Goal: Answer question/provide support: Share knowledge or assist other users

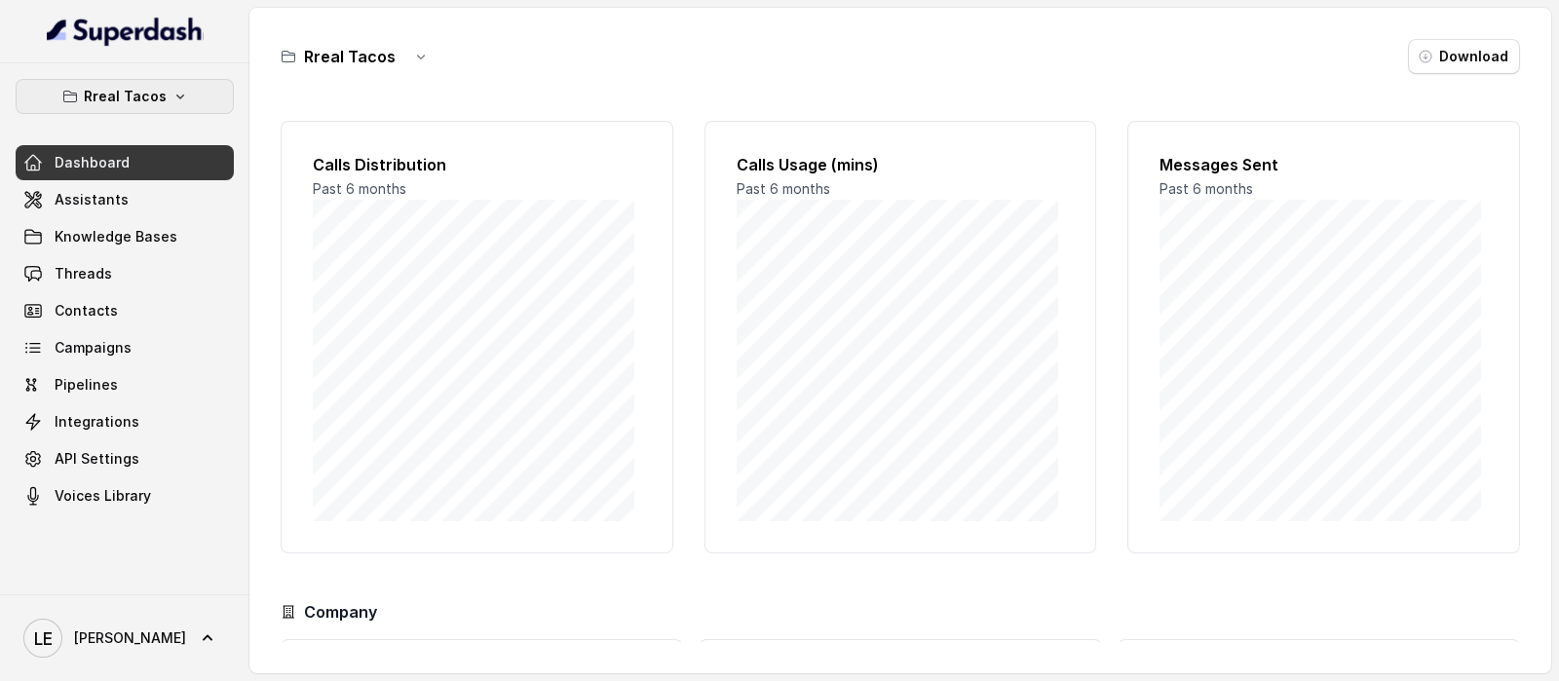
click at [176, 102] on button "Rreal Tacos" at bounding box center [125, 96] width 218 height 35
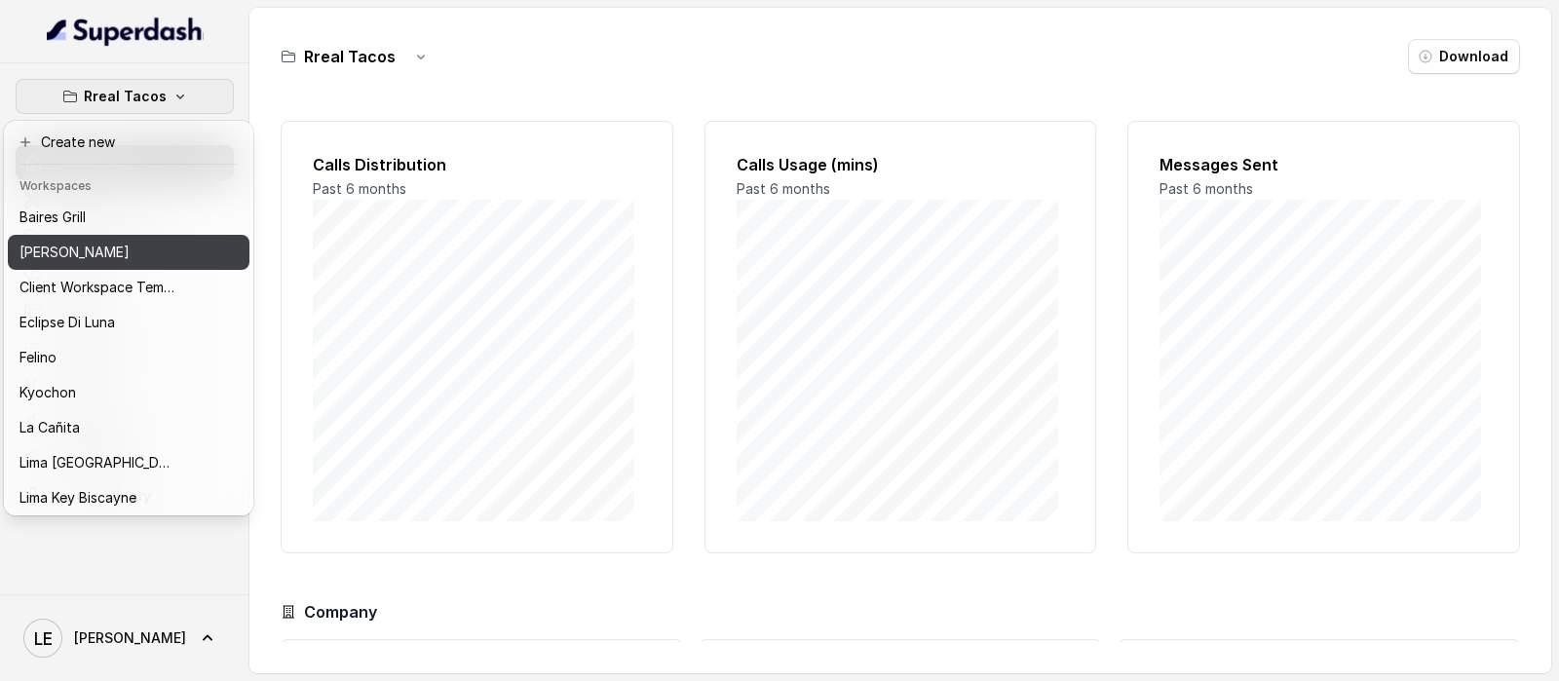
click at [142, 258] on div "[PERSON_NAME]" at bounding box center [97, 252] width 156 height 23
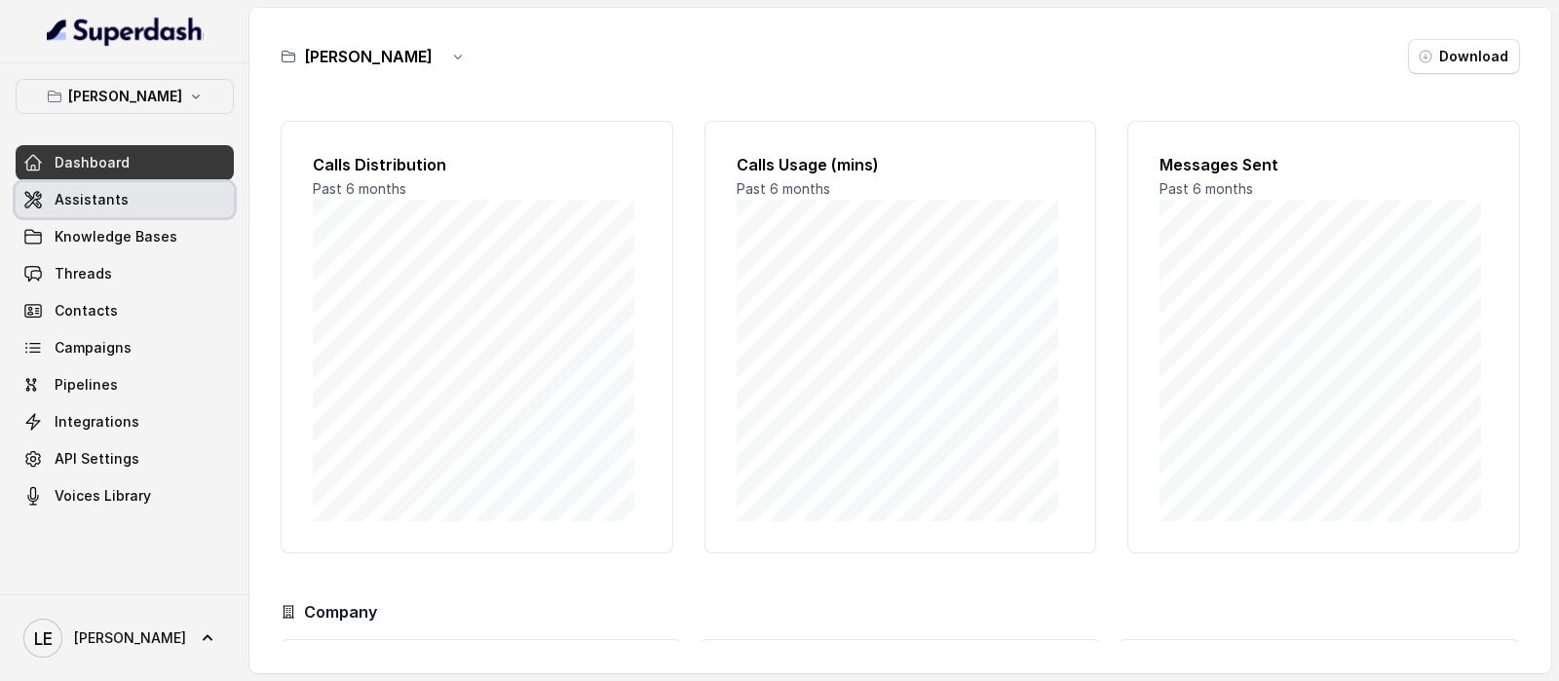
click at [136, 202] on link "Assistants" at bounding box center [125, 199] width 218 height 35
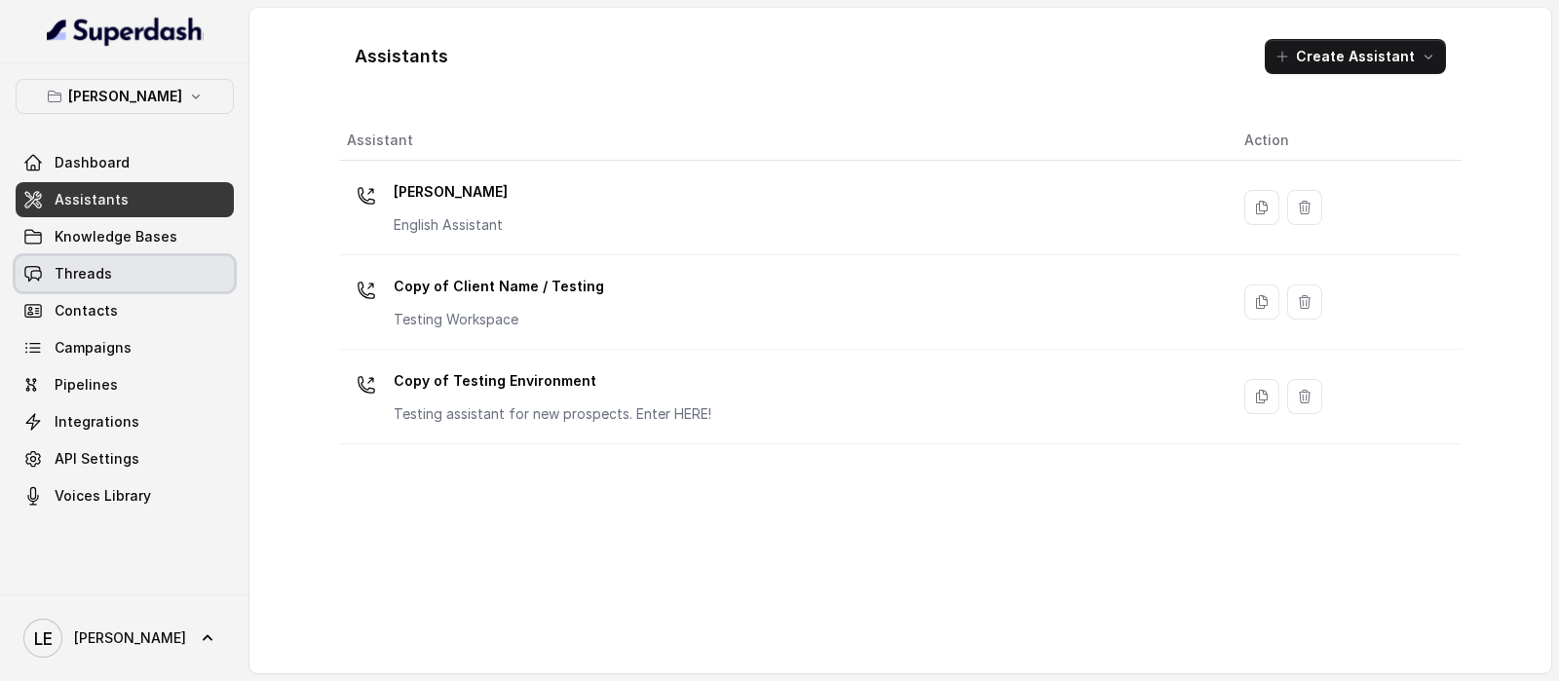
click at [125, 270] on link "Threads" at bounding box center [125, 273] width 218 height 35
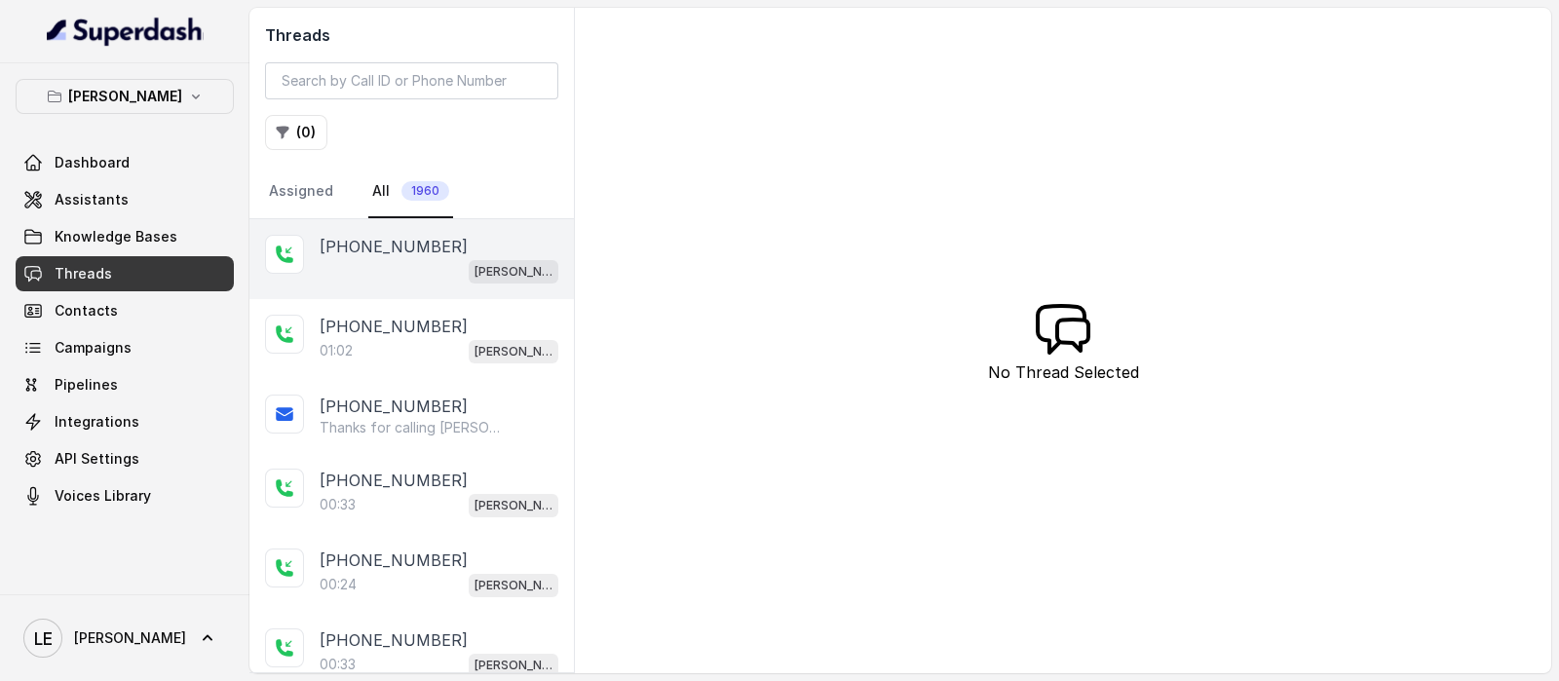
click at [423, 258] on div "[PERSON_NAME]" at bounding box center [439, 270] width 239 height 25
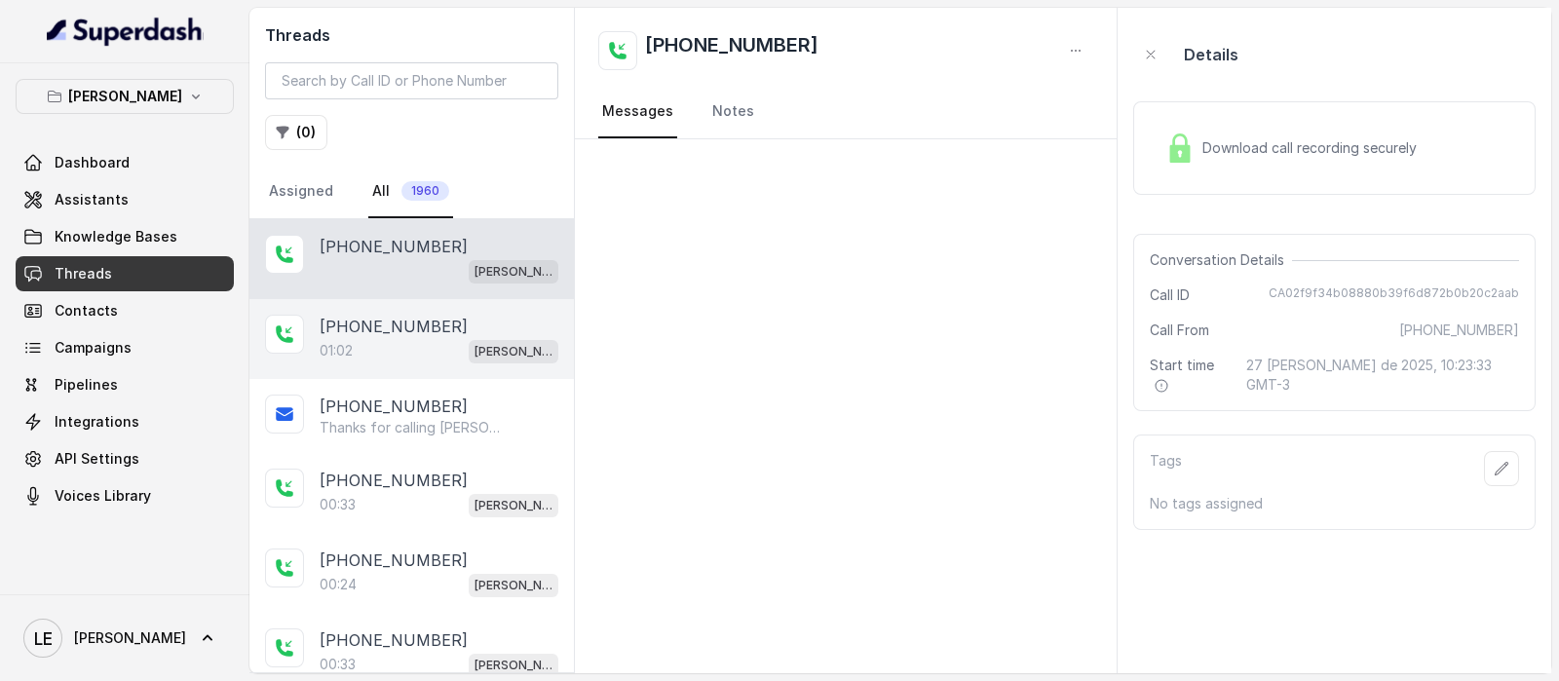
click at [360, 340] on div "01:02 Chelsea Corner" at bounding box center [439, 350] width 239 height 25
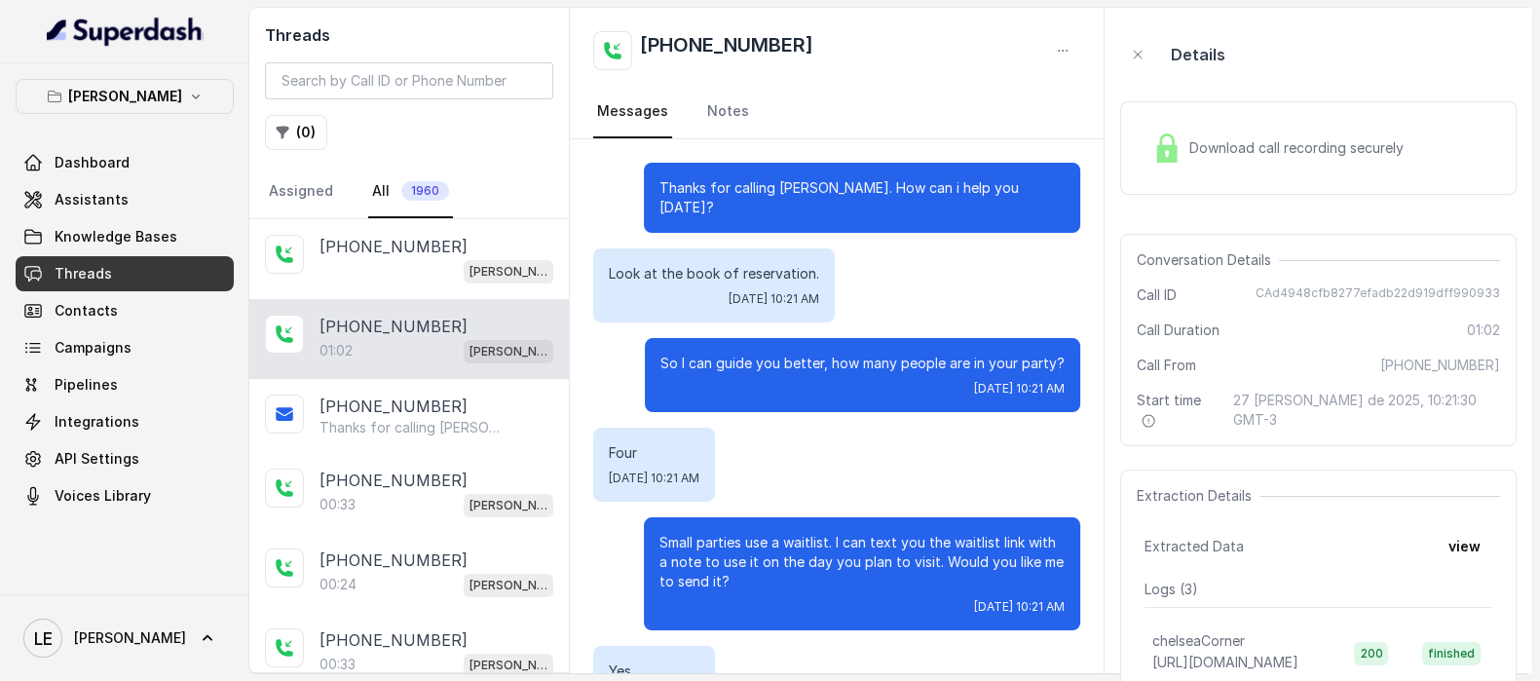
scroll to position [735, 0]
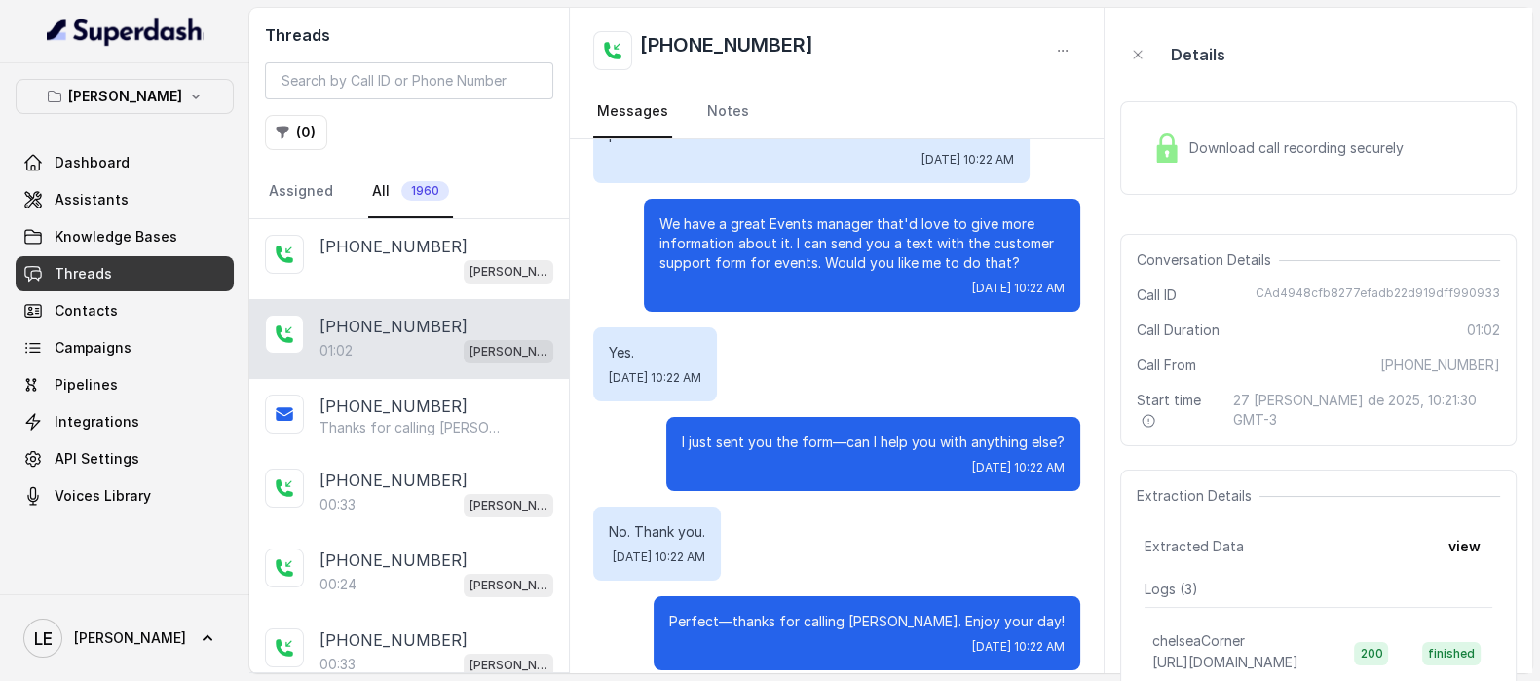
click at [1301, 166] on div "Download call recording securely" at bounding box center [1278, 148] width 267 height 45
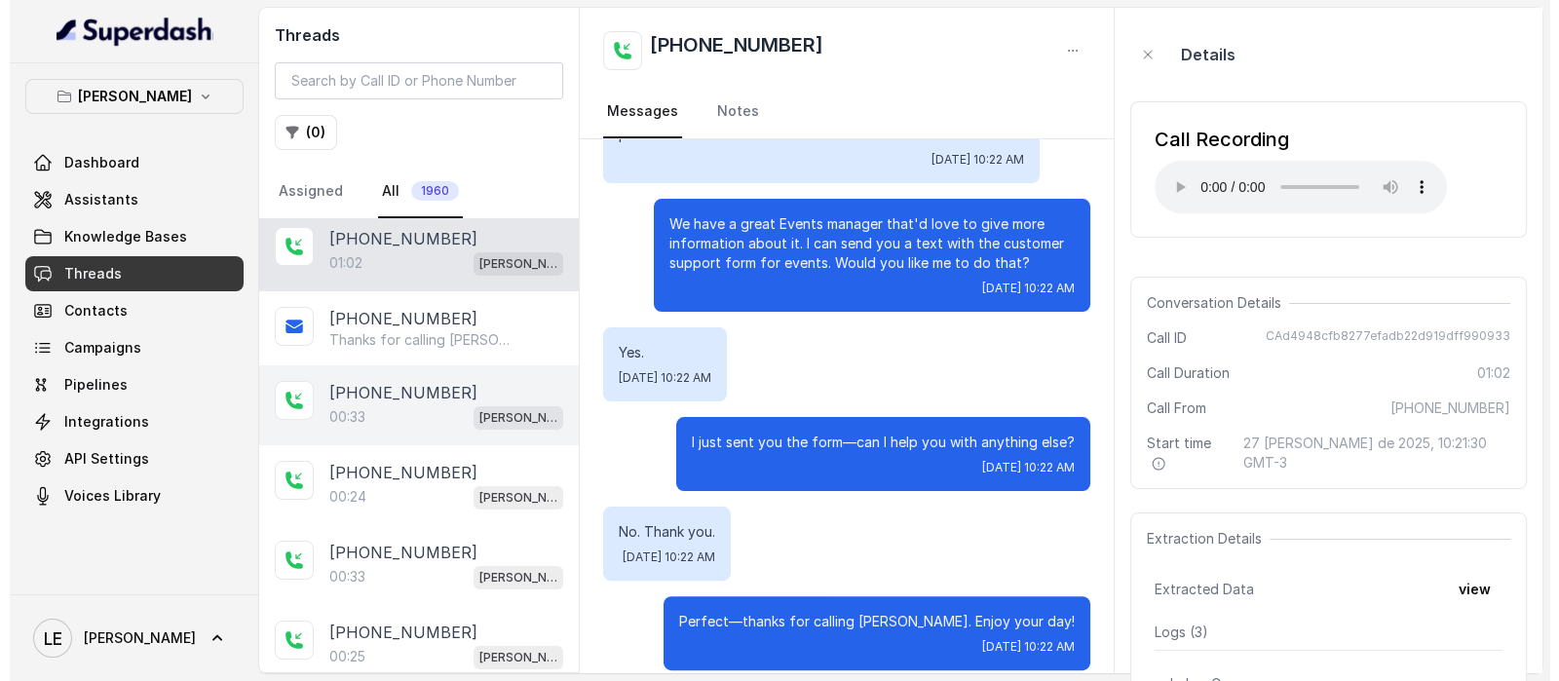
scroll to position [0, 0]
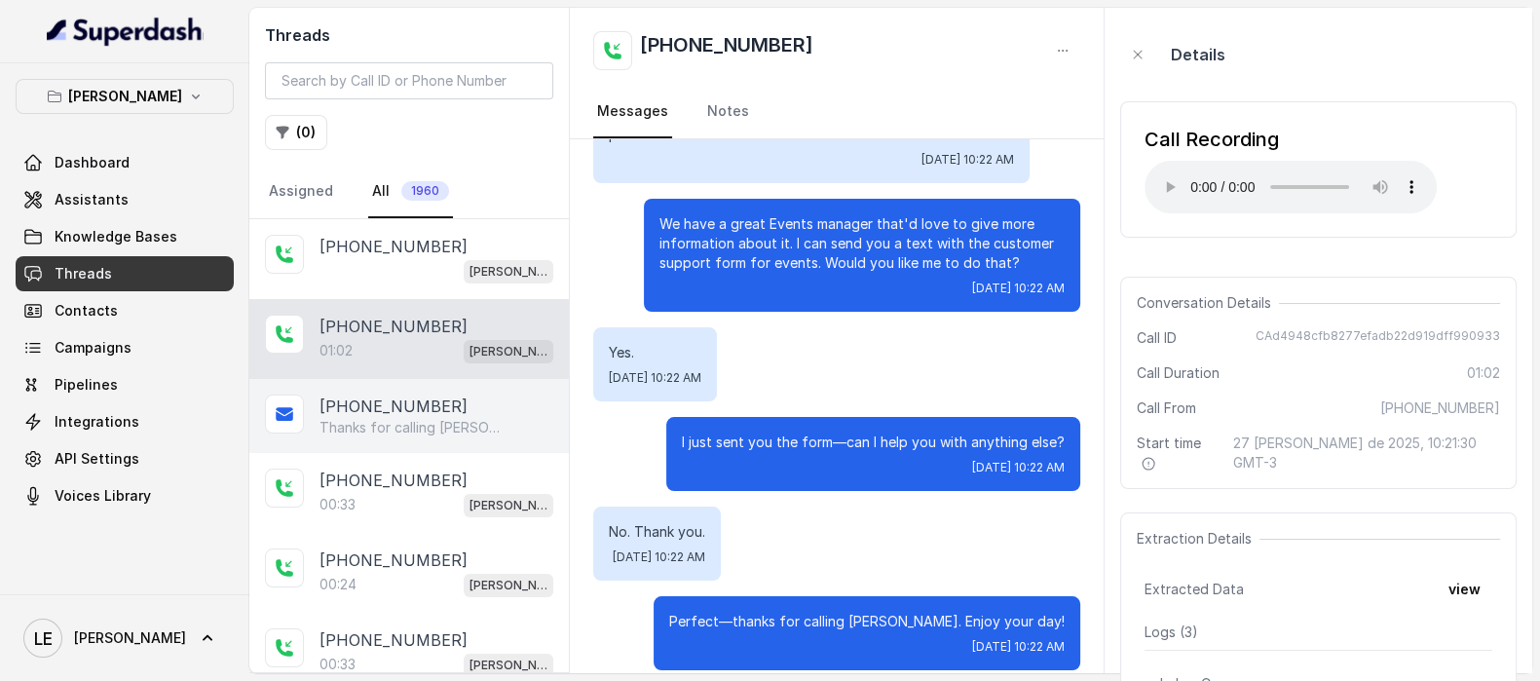
click at [378, 381] on div "+12149144397 Thanks for calling Chelsea Corner! Complete this form for any type…" at bounding box center [409, 416] width 320 height 74
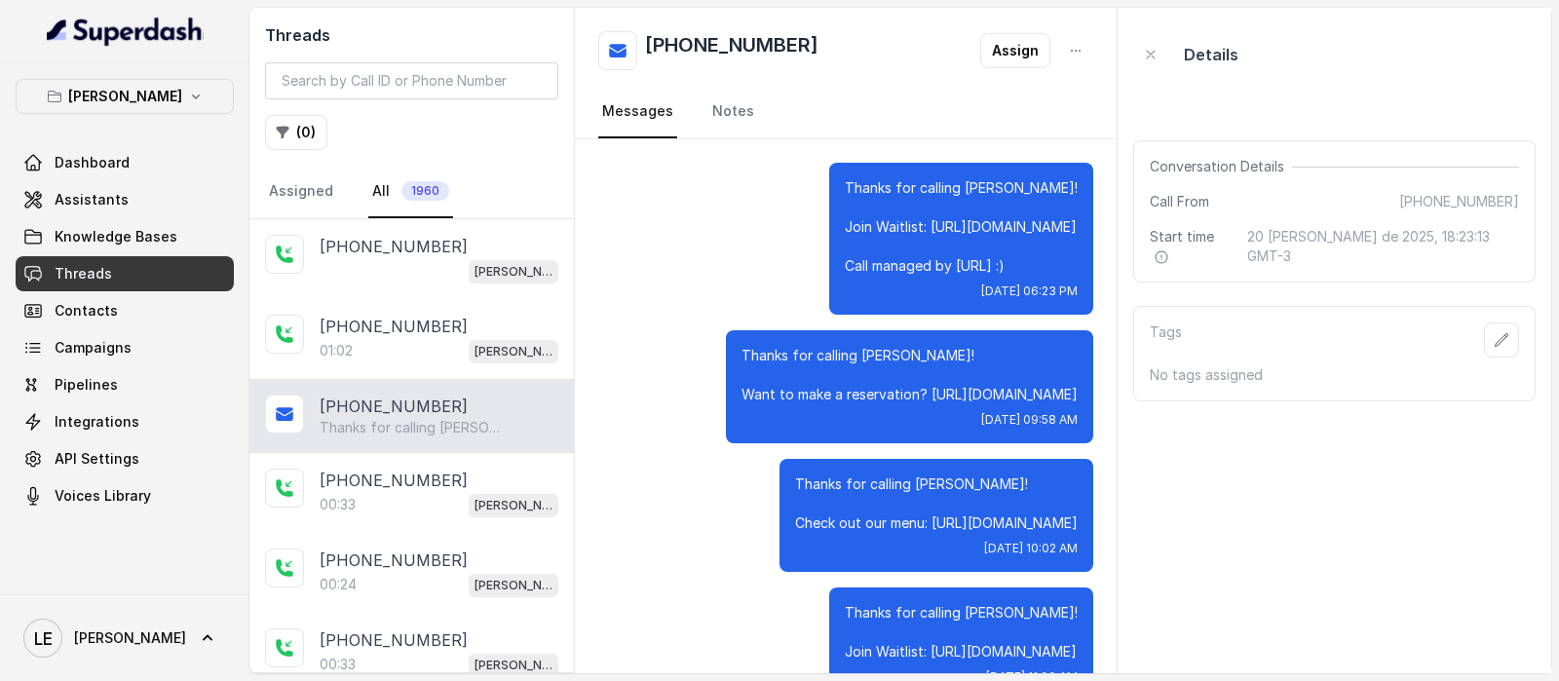
scroll to position [474, 0]
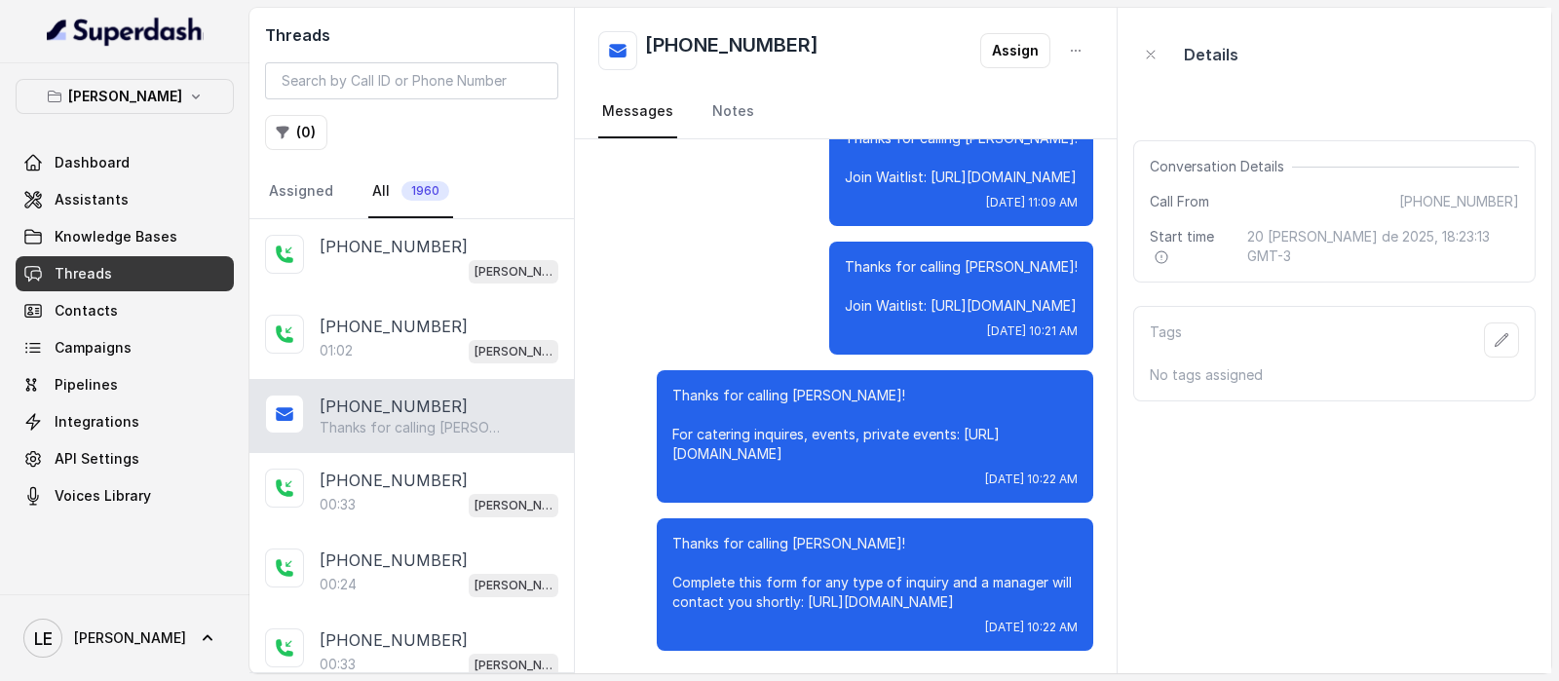
click at [808, 452] on p "Thanks for calling [PERSON_NAME]! For catering inquires, events, private events…" at bounding box center [874, 425] width 405 height 78
click at [964, 597] on p "Thanks for calling [PERSON_NAME]! Complete this form for any type of inquiry an…" at bounding box center [874, 573] width 405 height 78
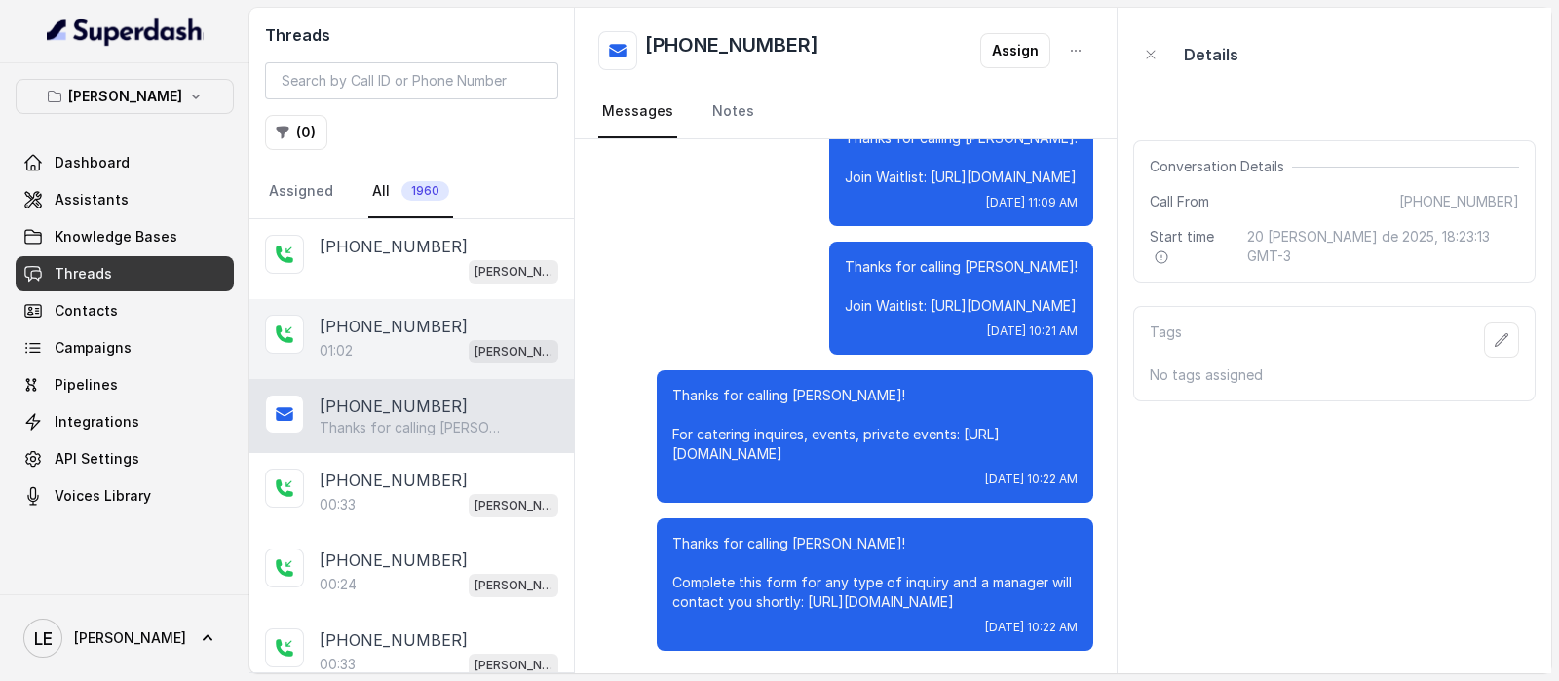
click at [423, 340] on div "01:02 Chelsea Corner" at bounding box center [439, 350] width 239 height 25
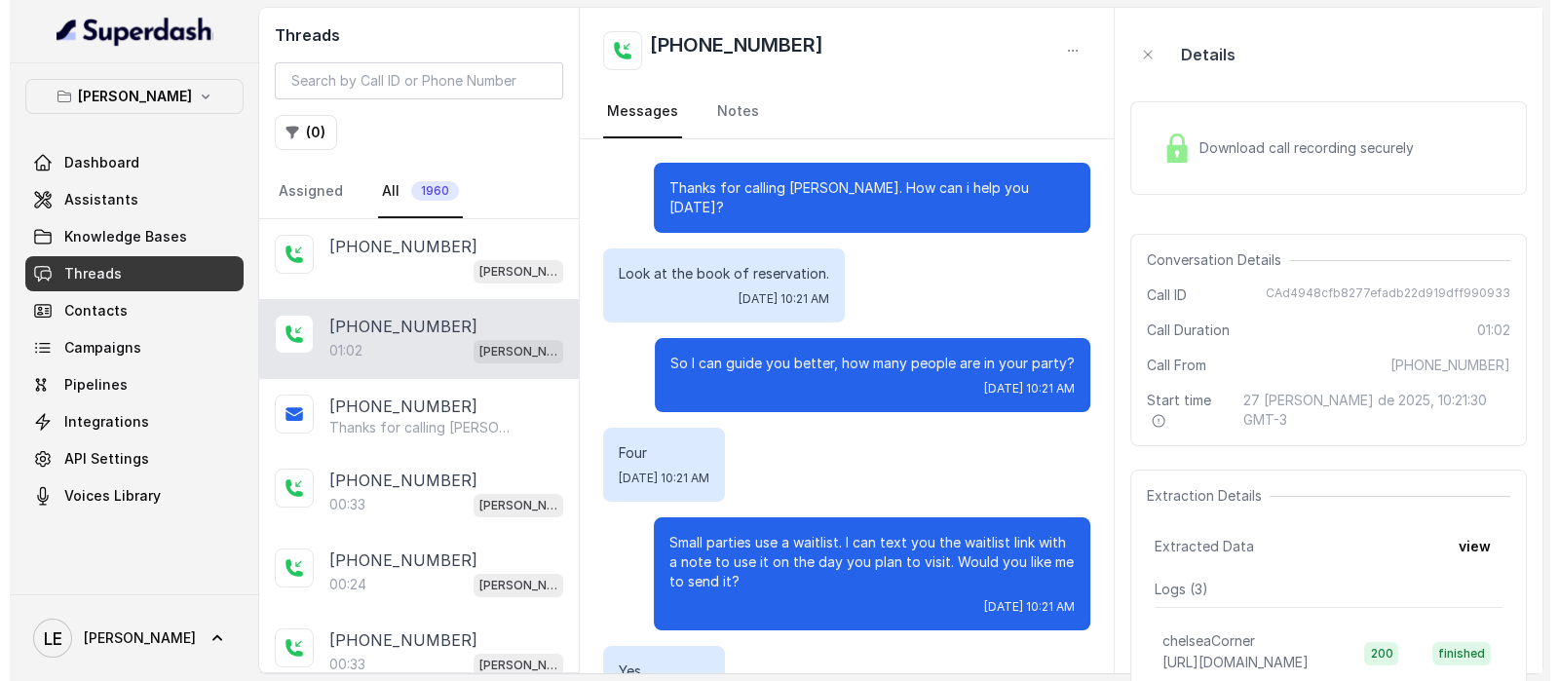
scroll to position [735, 0]
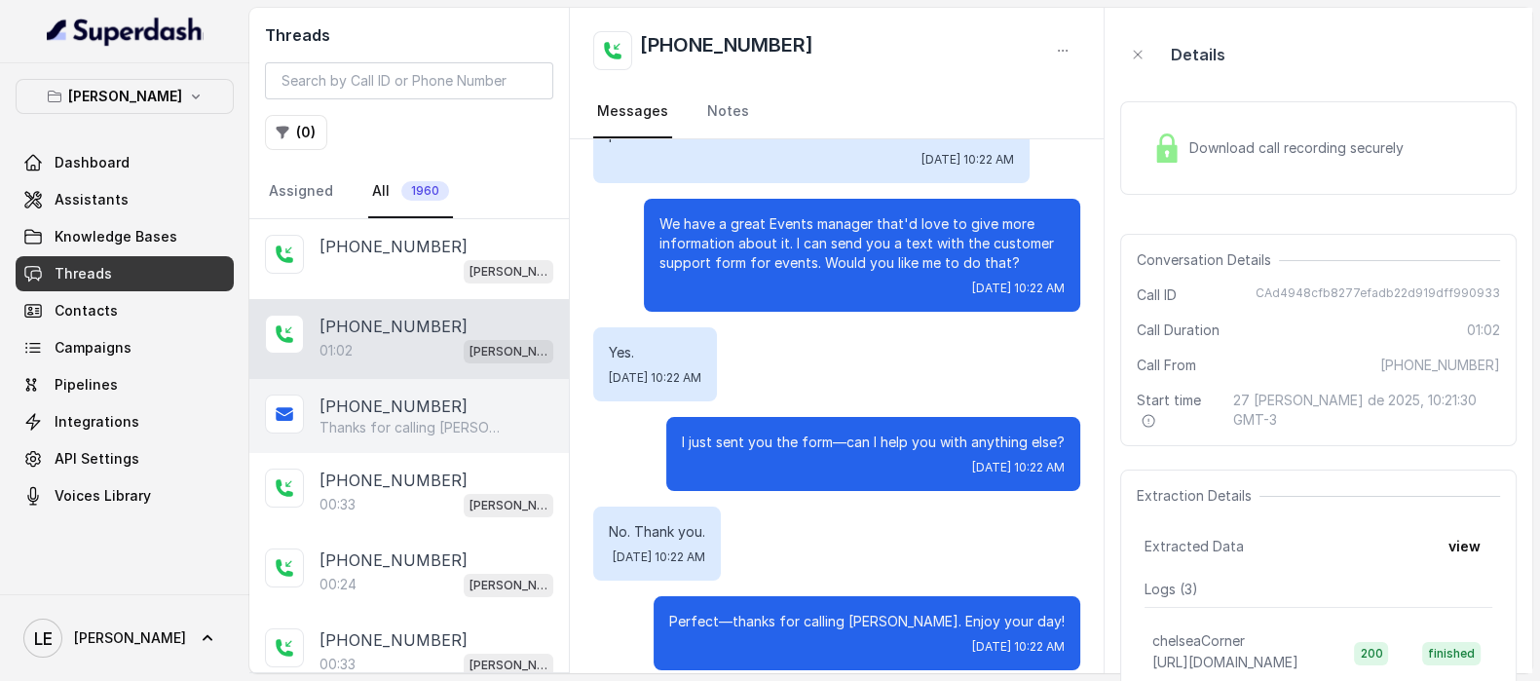
click at [456, 396] on div "[PHONE_NUMBER]" at bounding box center [437, 406] width 234 height 23
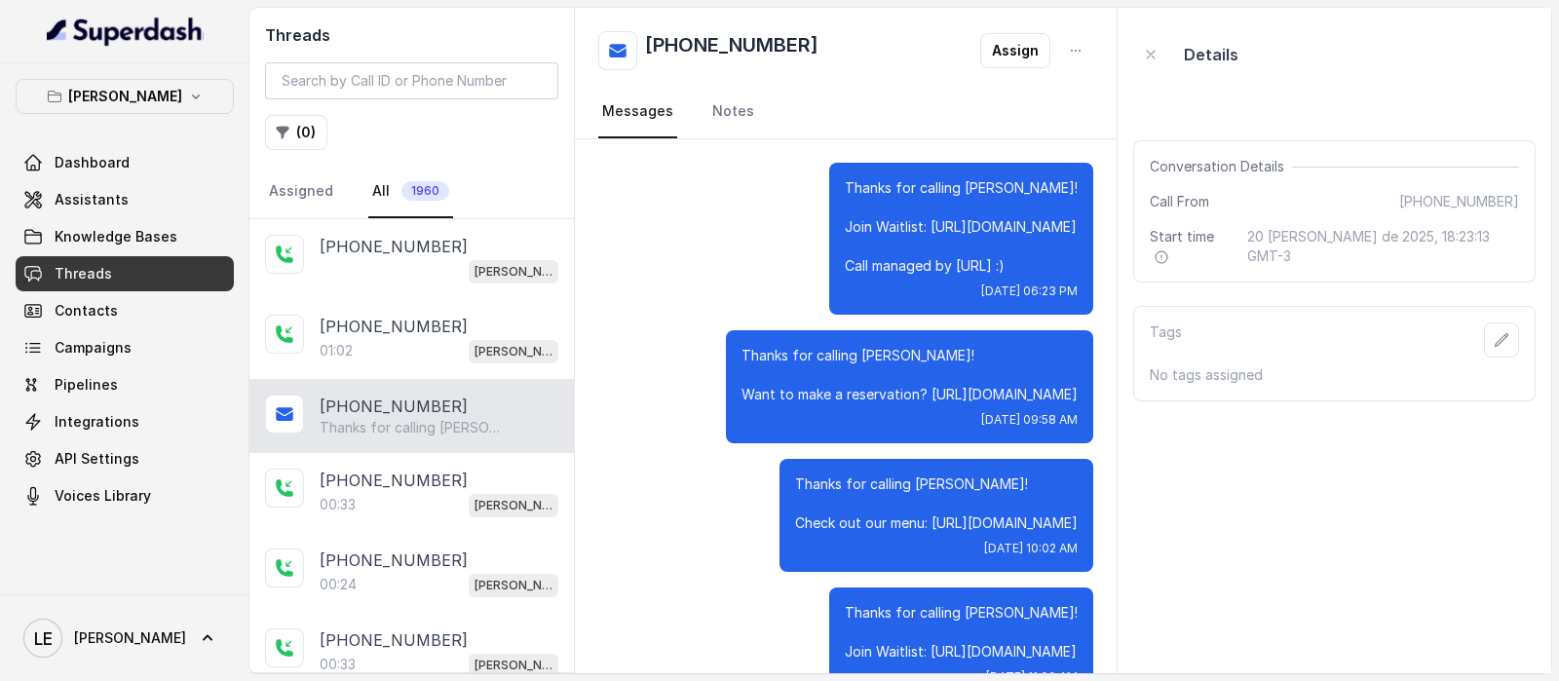
scroll to position [474, 0]
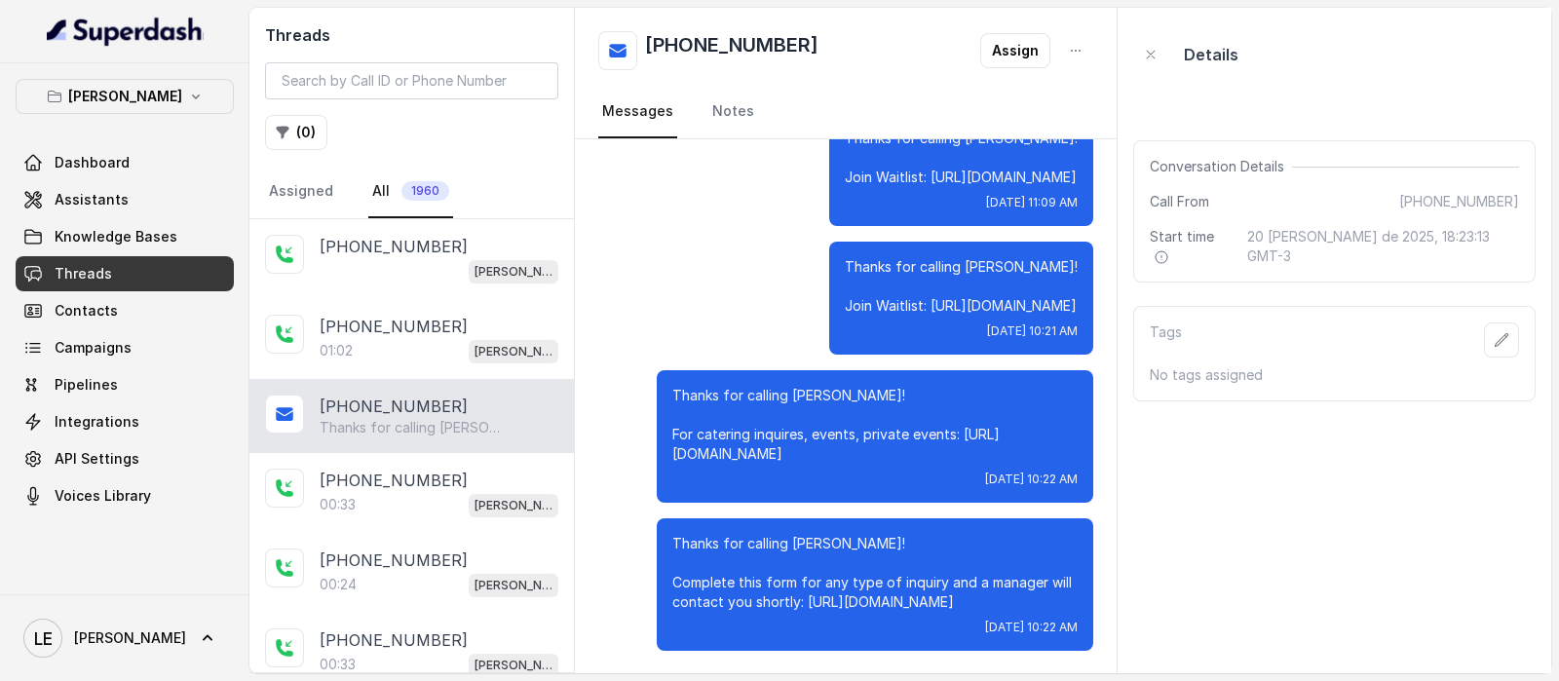
drag, startPoint x: 833, startPoint y: 452, endPoint x: 633, endPoint y: 459, distance: 199.8
click at [633, 459] on div "Thanks for calling Chelsea Corner! For catering inquires, events, private event…" at bounding box center [845, 436] width 495 height 132
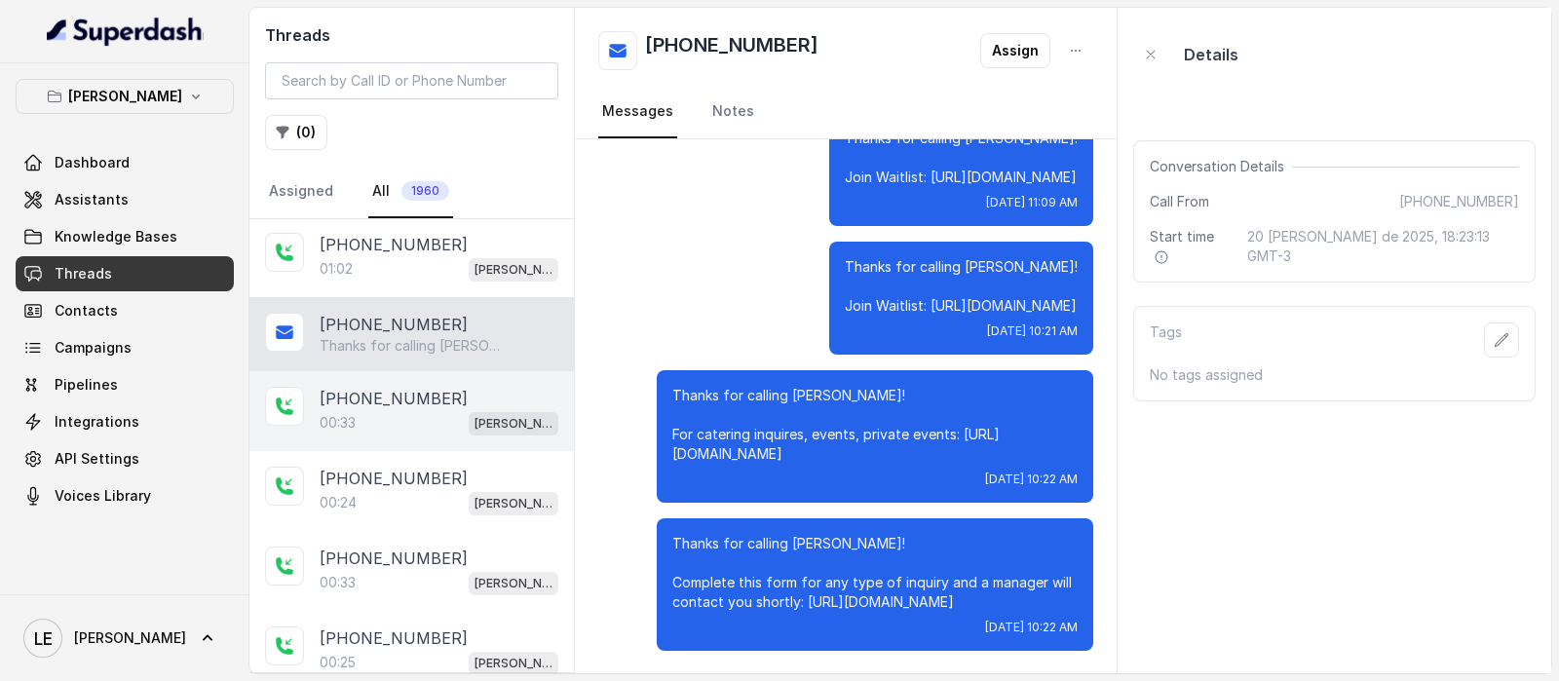
scroll to position [0, 0]
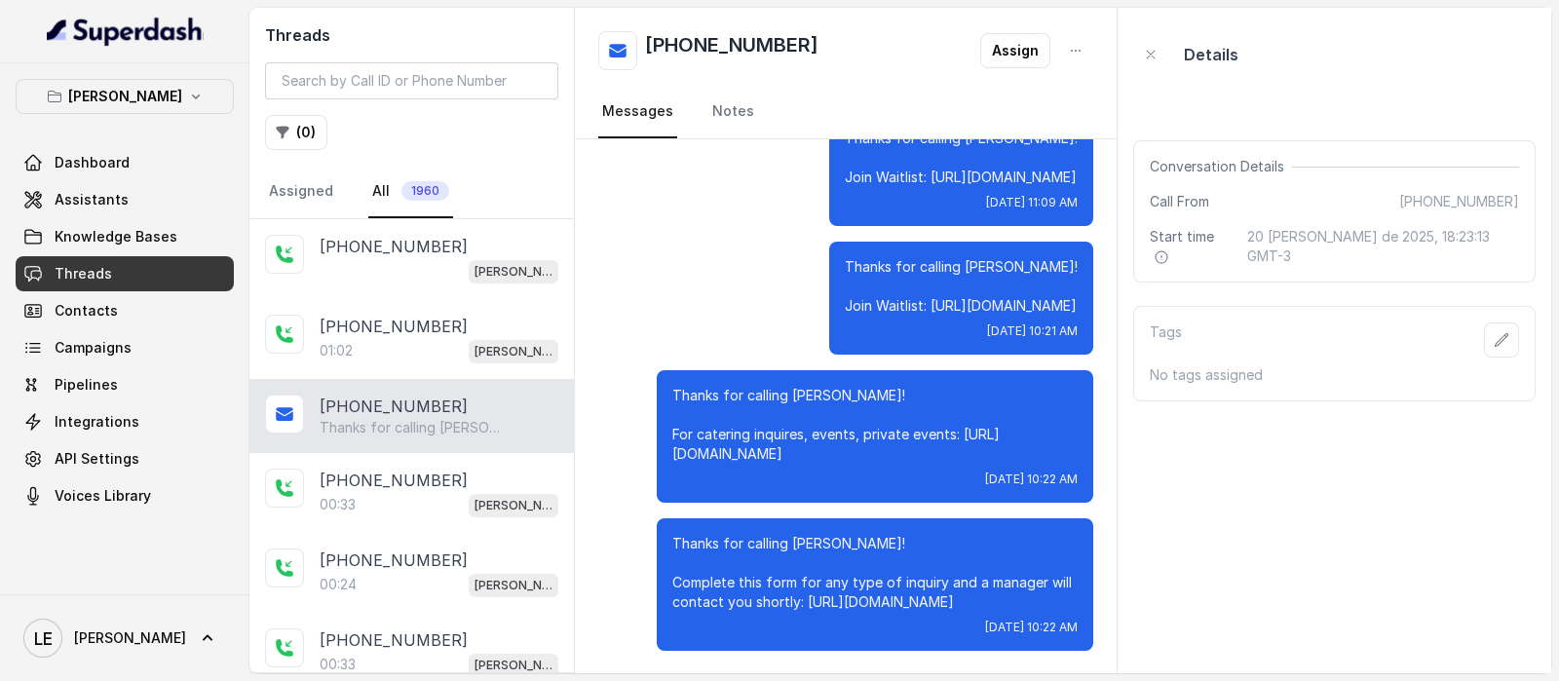
click at [878, 523] on div "Thanks for calling Chelsea Corner! Complete this form for any type of inquiry a…" at bounding box center [875, 584] width 436 height 132
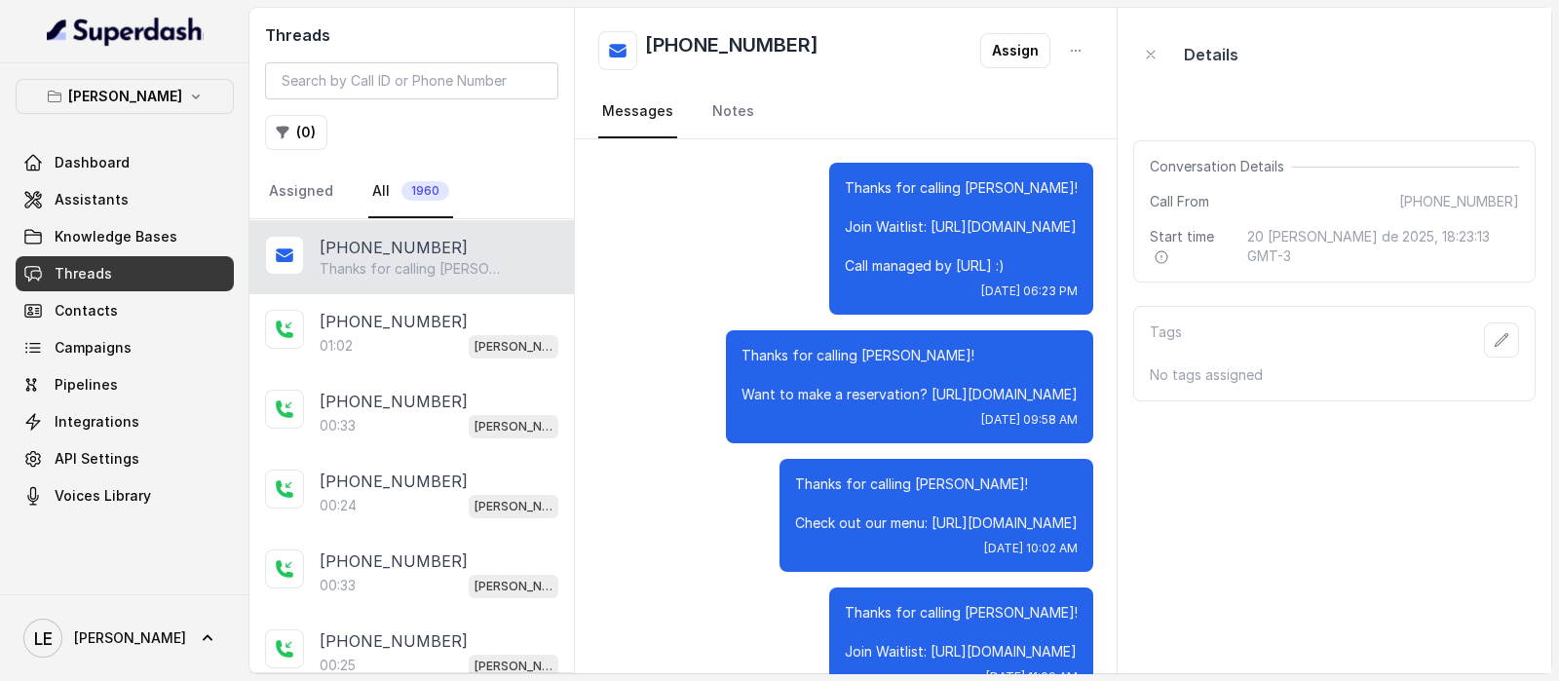
scroll to position [751, 0]
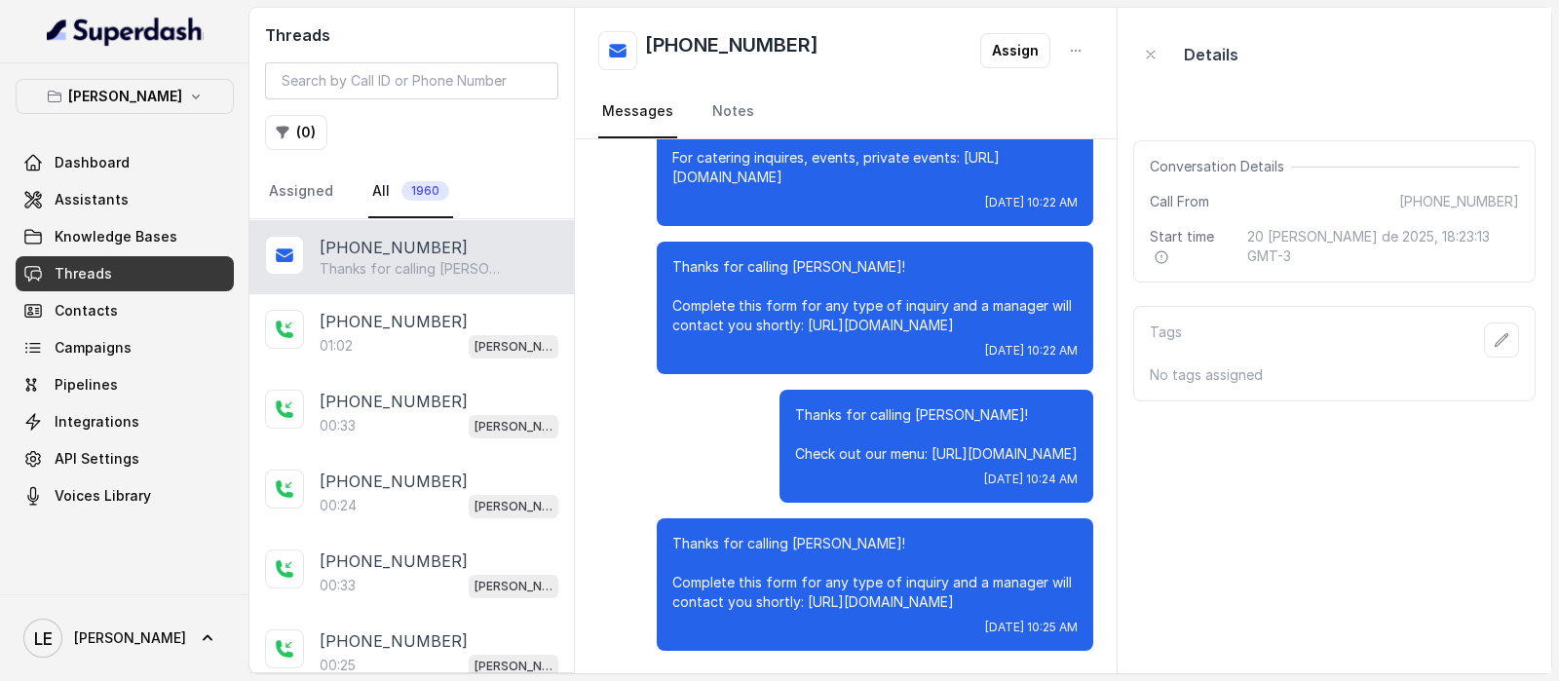
click at [974, 596] on p "Thanks for calling [PERSON_NAME]! Complete this form for any type of inquiry an…" at bounding box center [874, 573] width 405 height 78
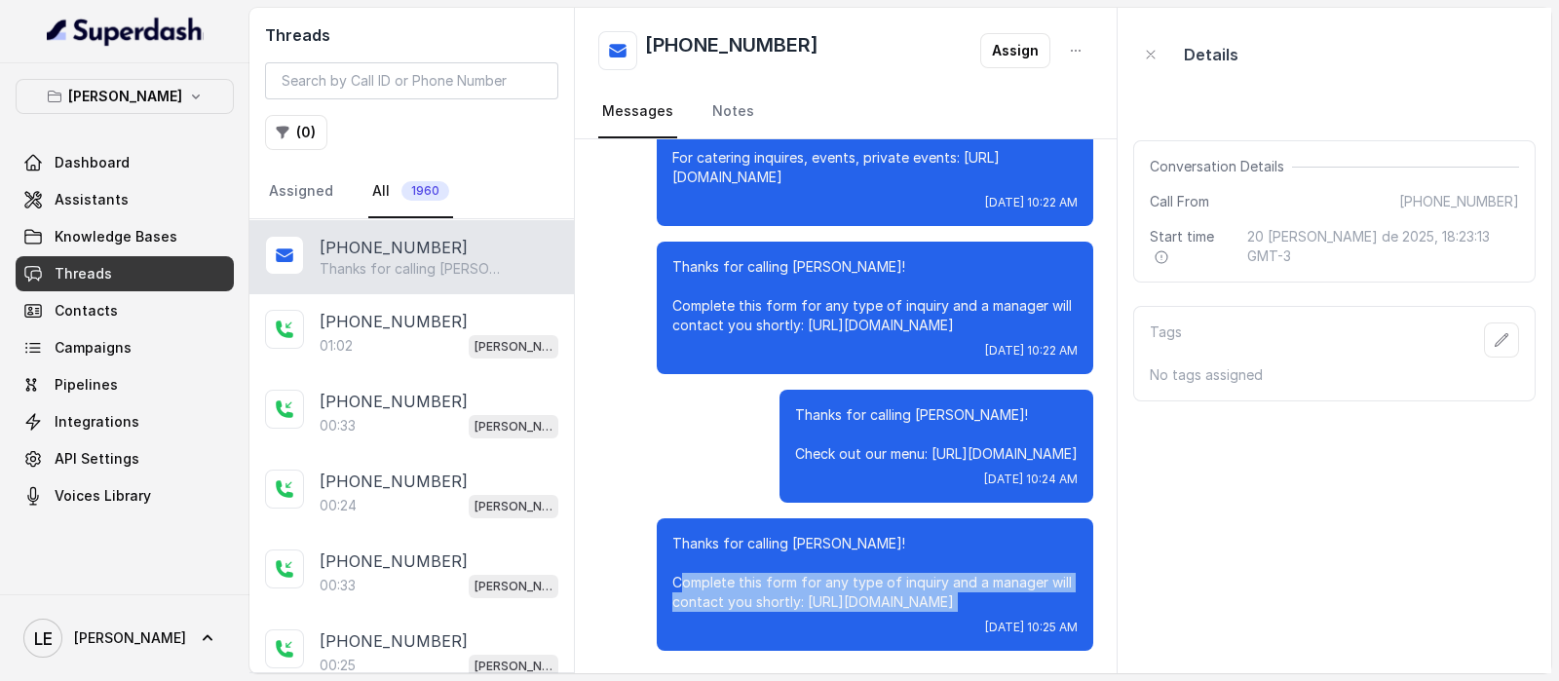
click at [974, 596] on p "Thanks for calling [PERSON_NAME]! Complete this form for any type of inquiry an…" at bounding box center [874, 573] width 405 height 78
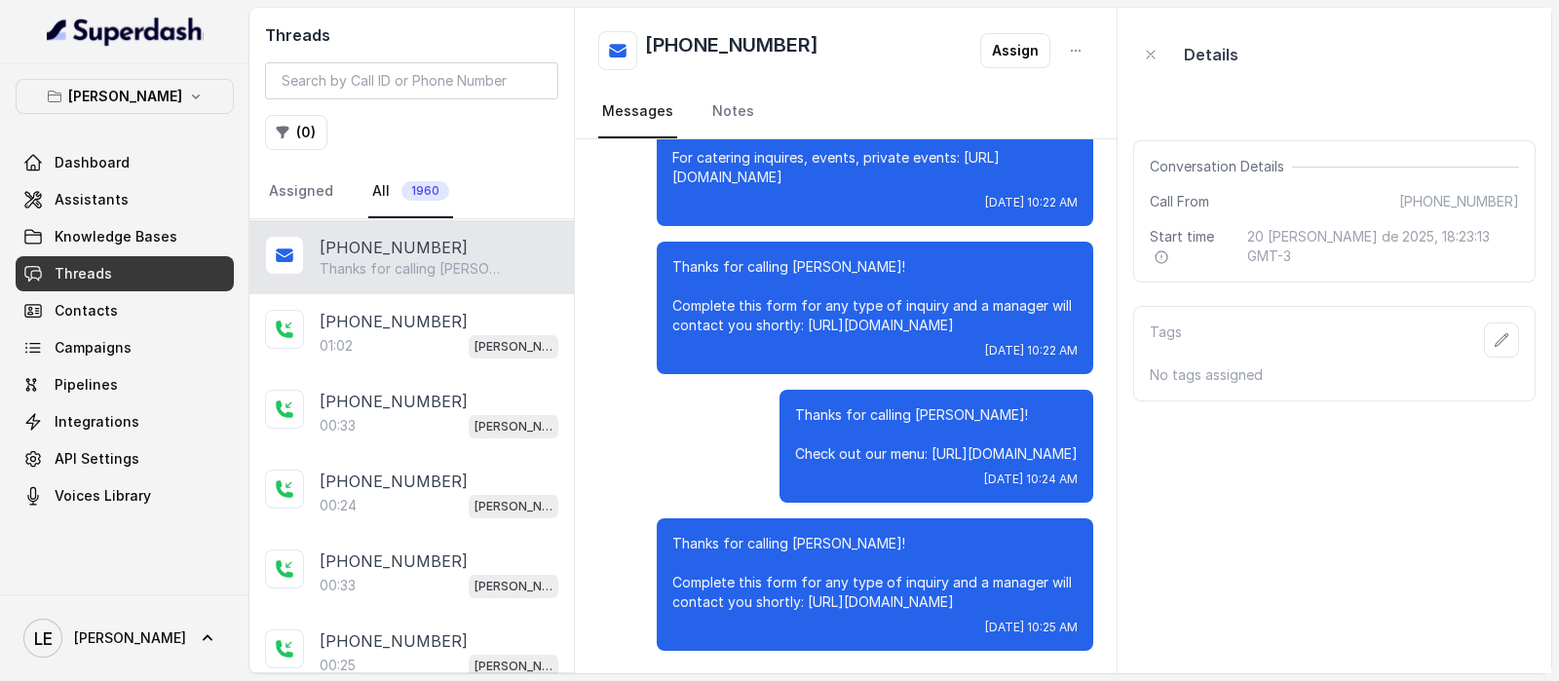
click at [888, 451] on p "Thanks for calling [PERSON_NAME]! Check out our menu: [URL][DOMAIN_NAME]" at bounding box center [936, 434] width 283 height 58
click at [1058, 456] on p "Thanks for calling [PERSON_NAME]! Check out our menu: [URL][DOMAIN_NAME]" at bounding box center [936, 434] width 283 height 58
click at [683, 419] on div "Thanks for calling [PERSON_NAME]! Check out our menu: [URL][DOMAIN_NAME] [DATE]…" at bounding box center [845, 446] width 495 height 113
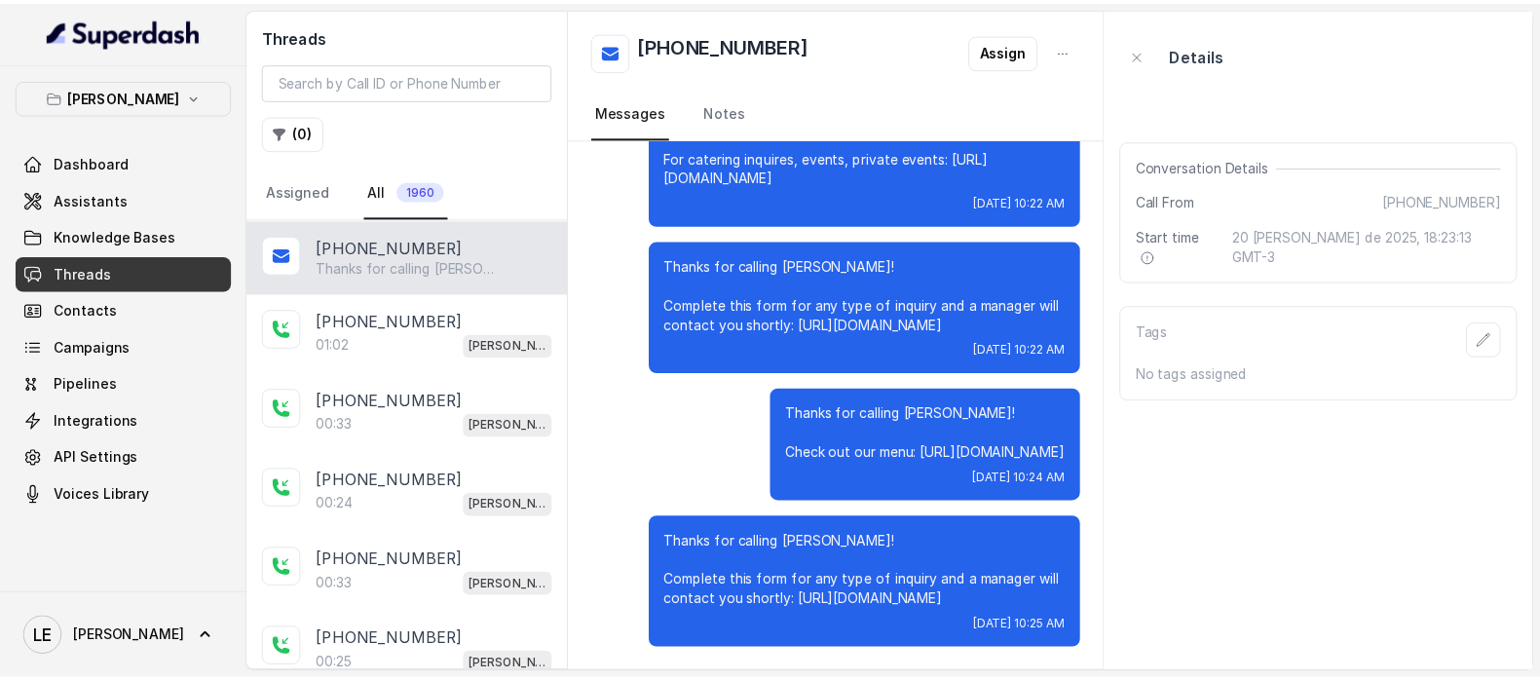
scroll to position [0, 0]
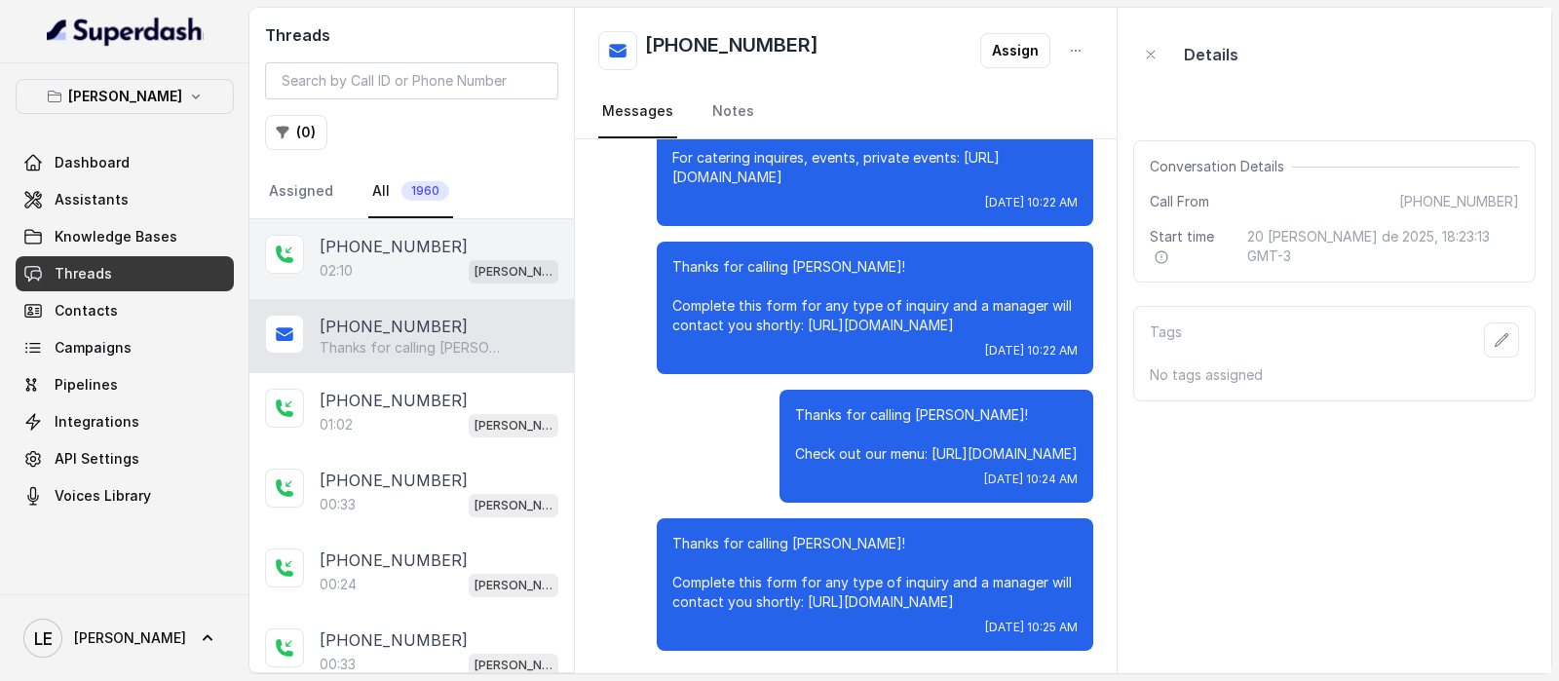
click at [384, 228] on div "[PHONE_NUMBER]:10 [GEOGRAPHIC_DATA]" at bounding box center [411, 259] width 324 height 80
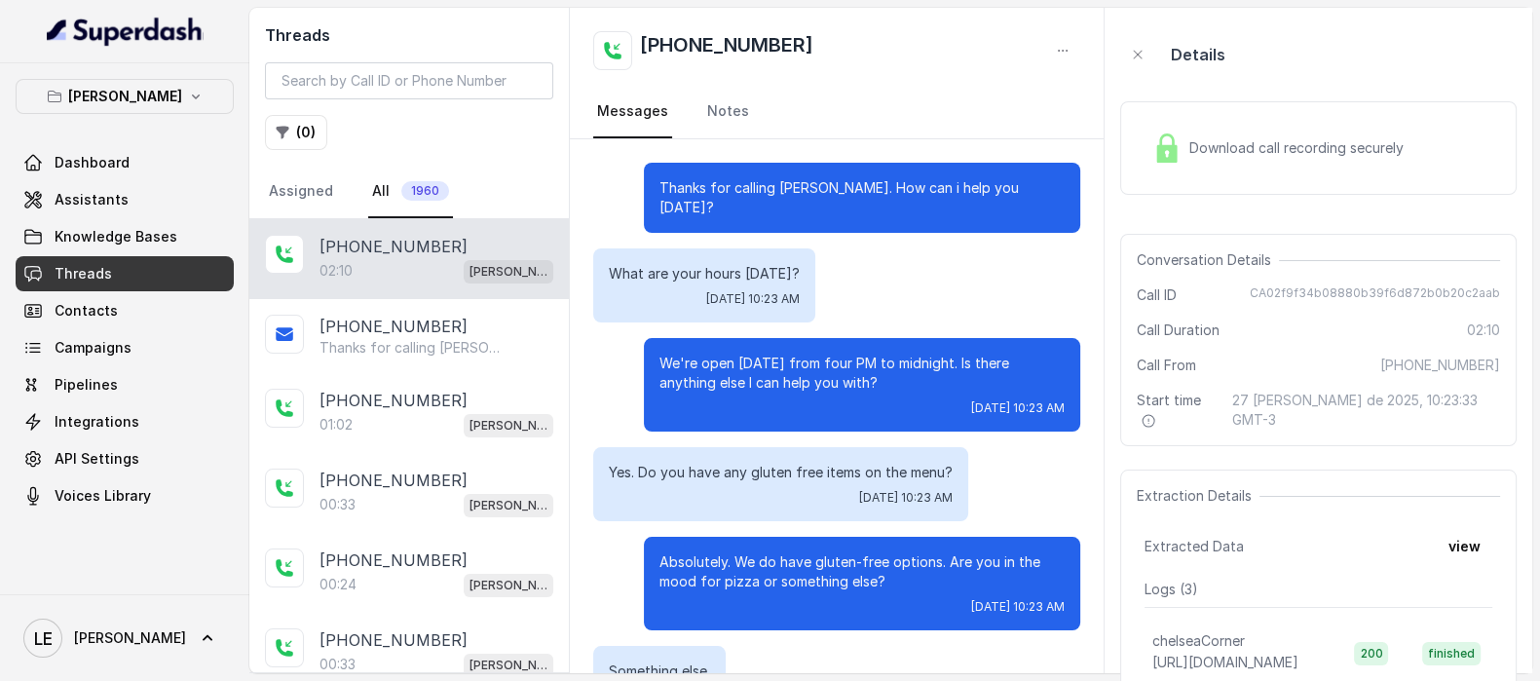
click at [1211, 184] on div "Download call recording securely" at bounding box center [1318, 148] width 396 height 94
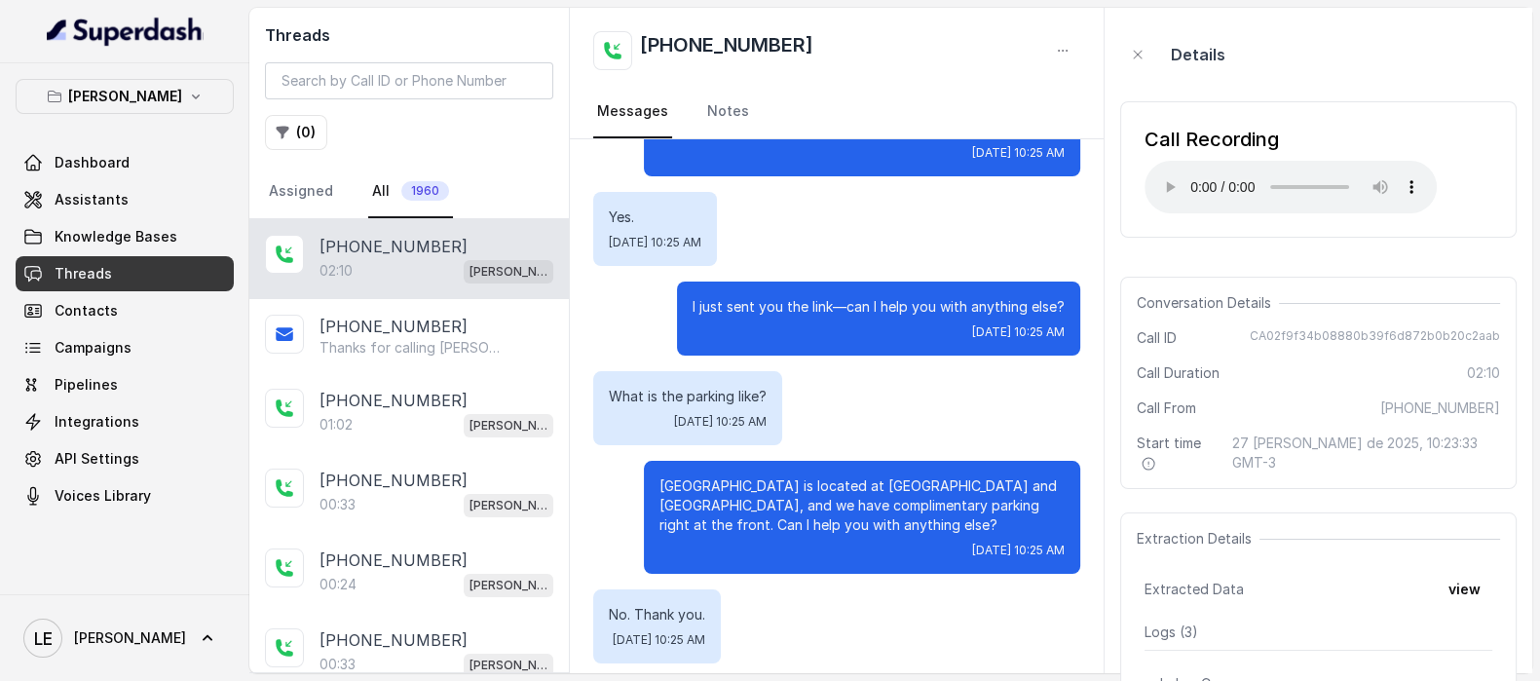
scroll to position [1967, 0]
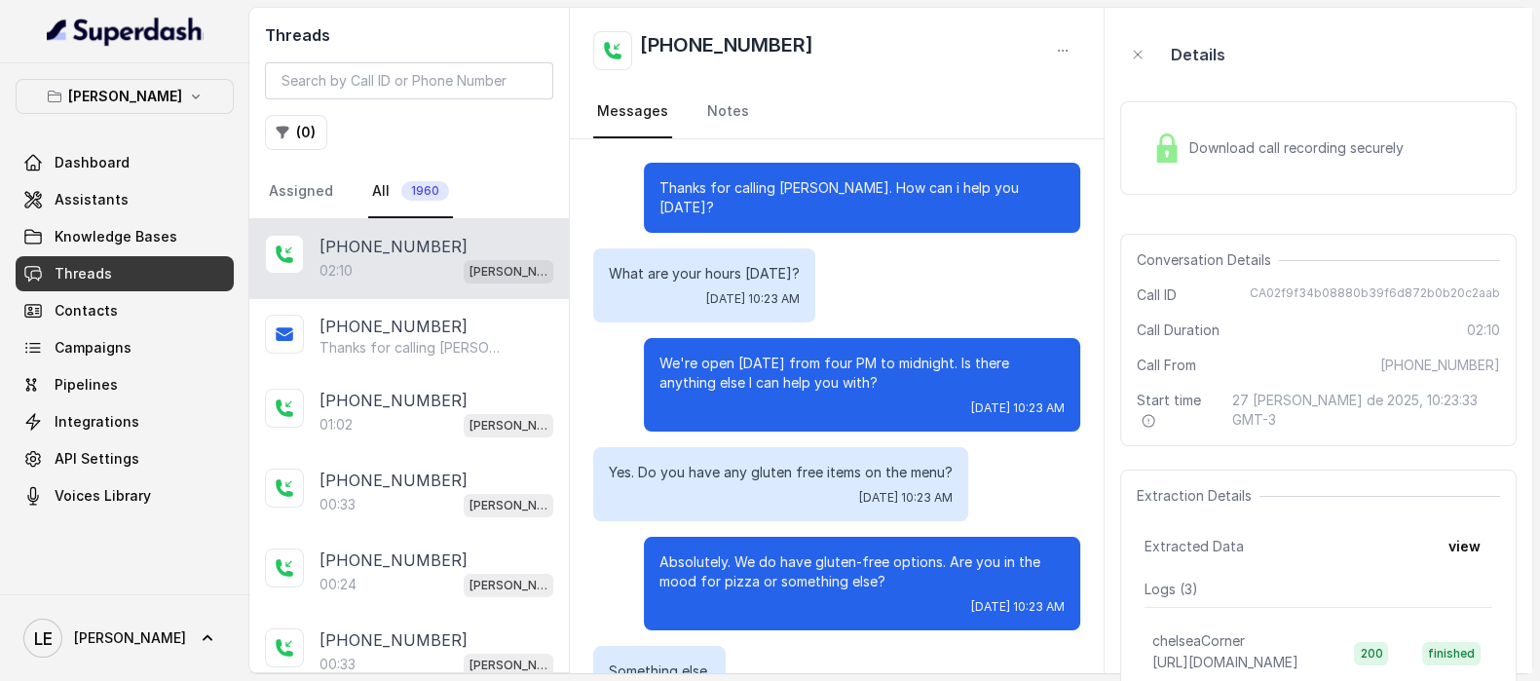
scroll to position [1967, 0]
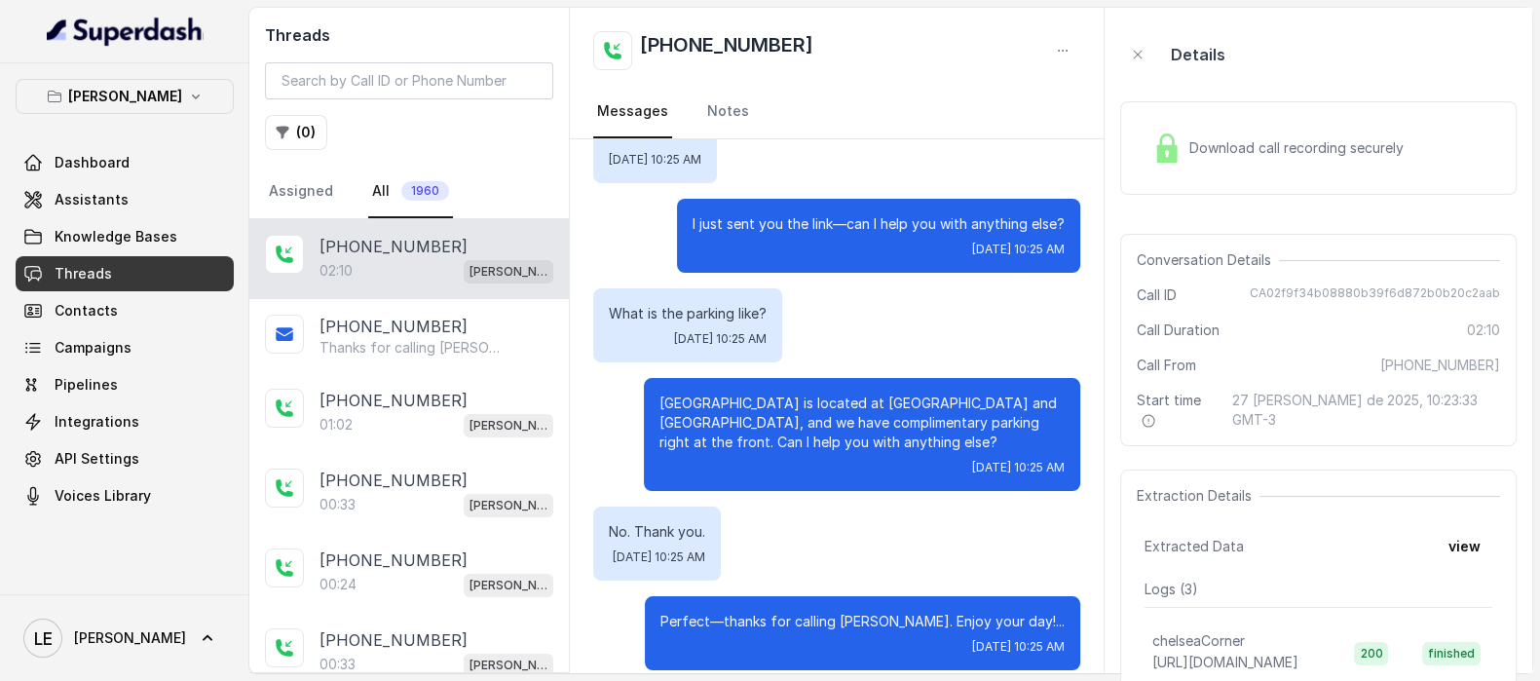
click at [405, 268] on div "02:10 Chelsea Corner" at bounding box center [437, 270] width 234 height 25
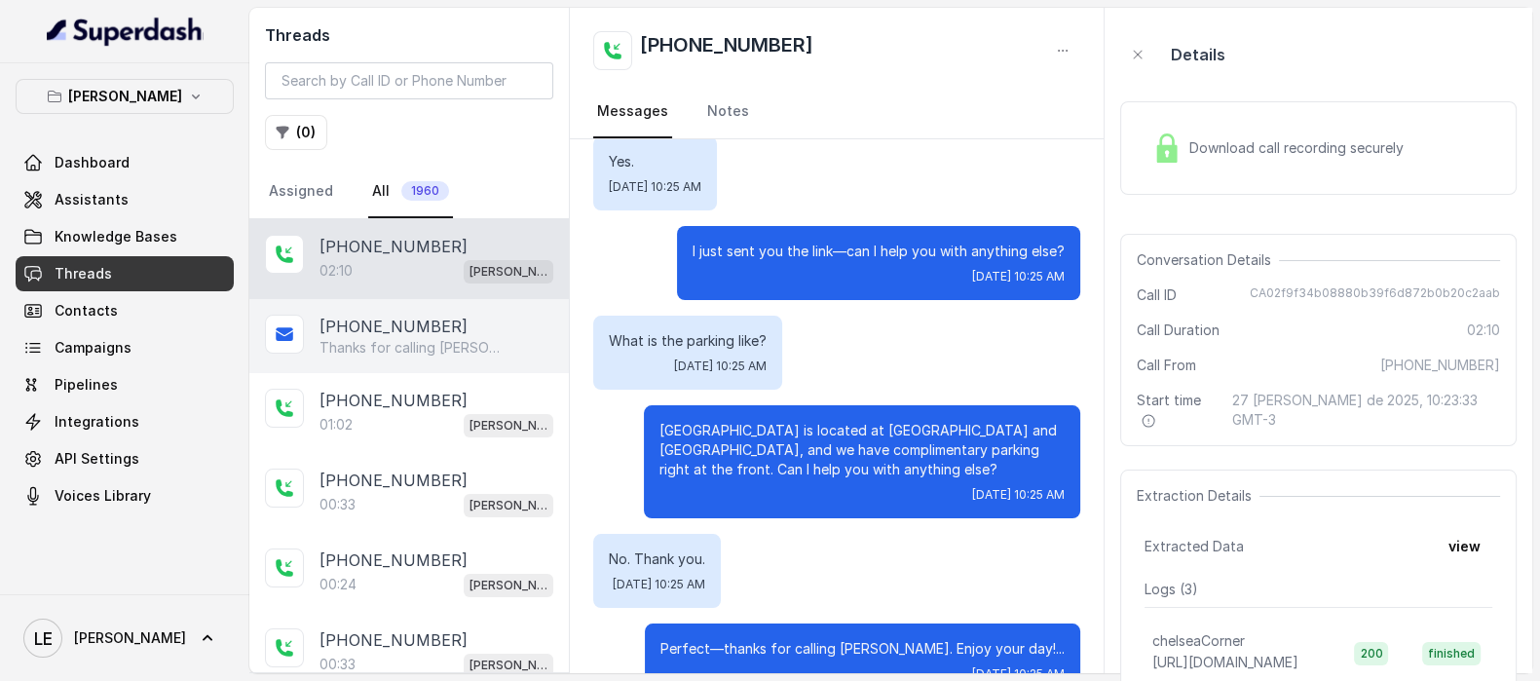
click at [442, 343] on p "Thanks for calling [PERSON_NAME]! Complete this form for any type of inquiry an…" at bounding box center [413, 347] width 187 height 19
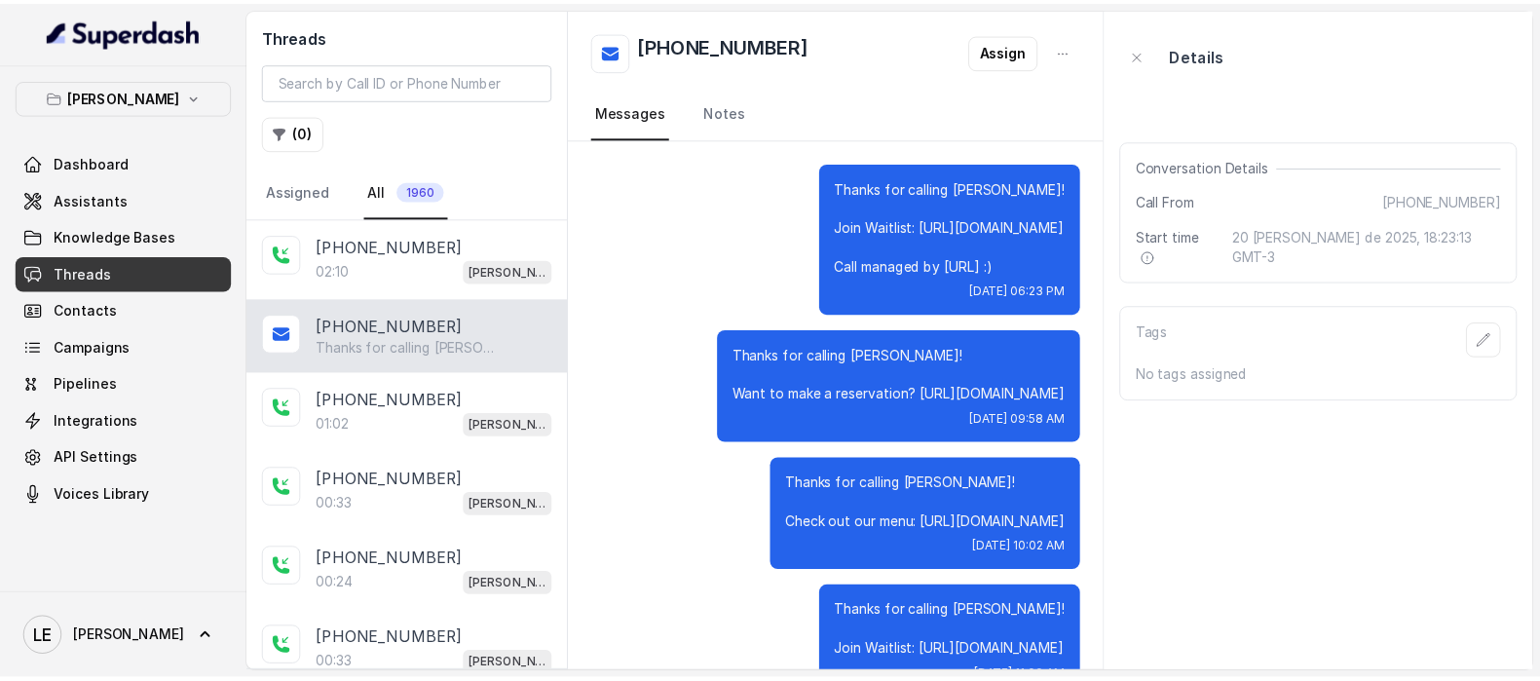
scroll to position [751, 0]
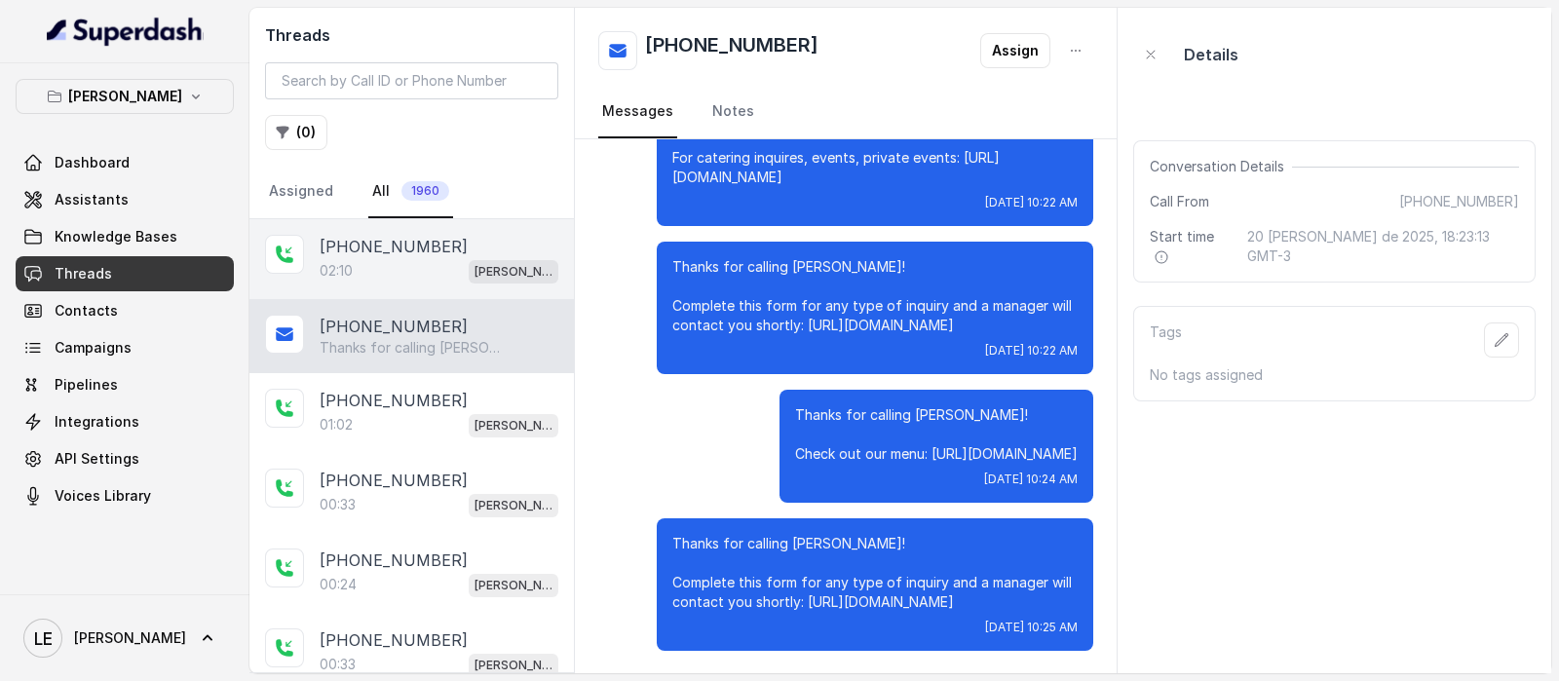
click at [351, 254] on p "[PHONE_NUMBER]" at bounding box center [394, 246] width 148 height 23
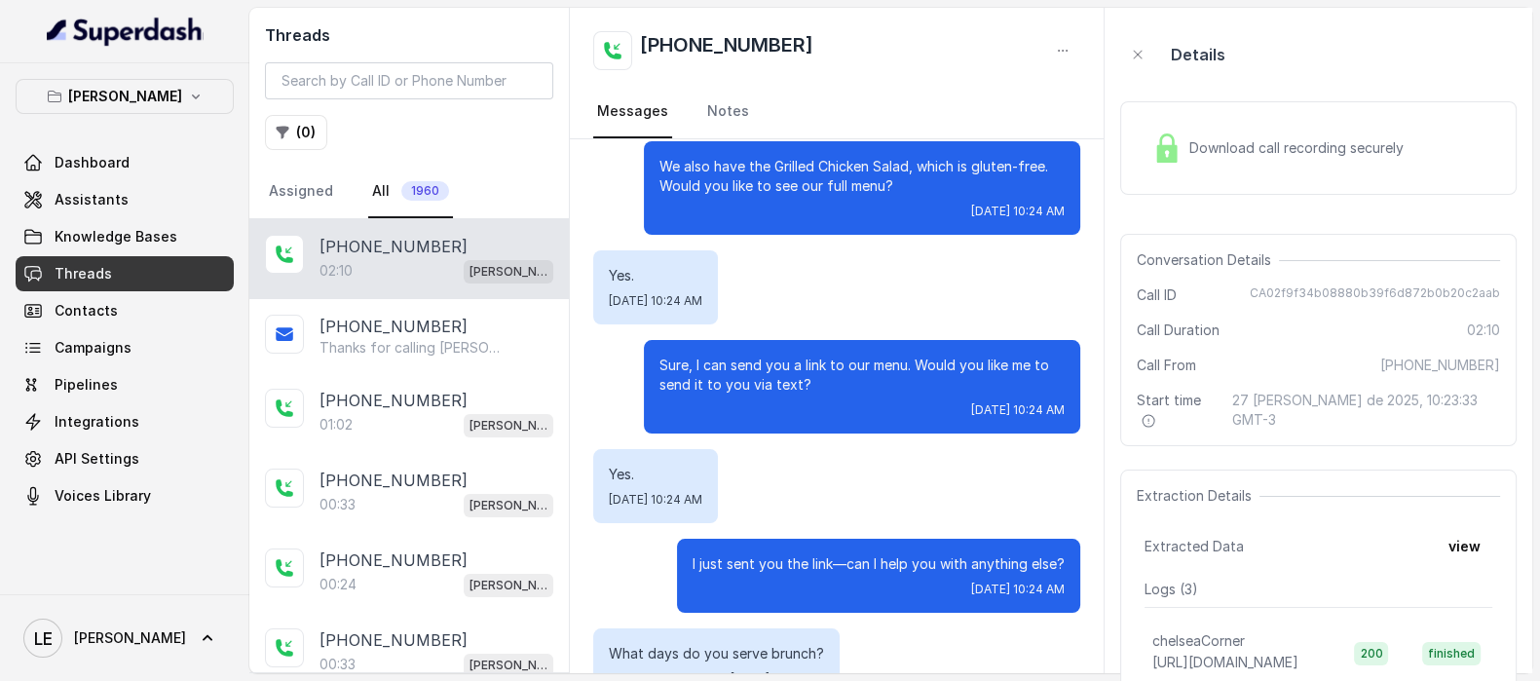
scroll to position [817, 0]
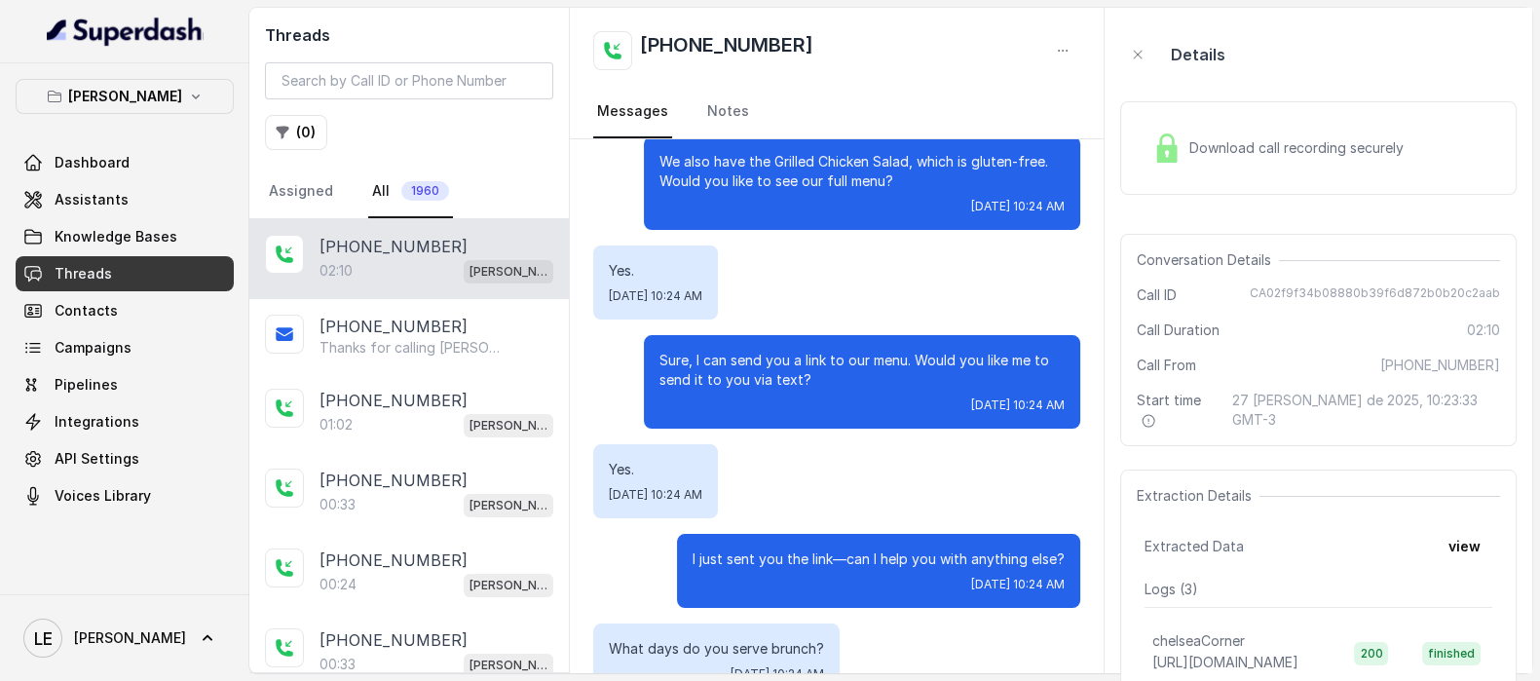
click at [798, 351] on p "Sure, I can send you a link to our menu. Would you like me to send it to you vi…" at bounding box center [862, 370] width 405 height 39
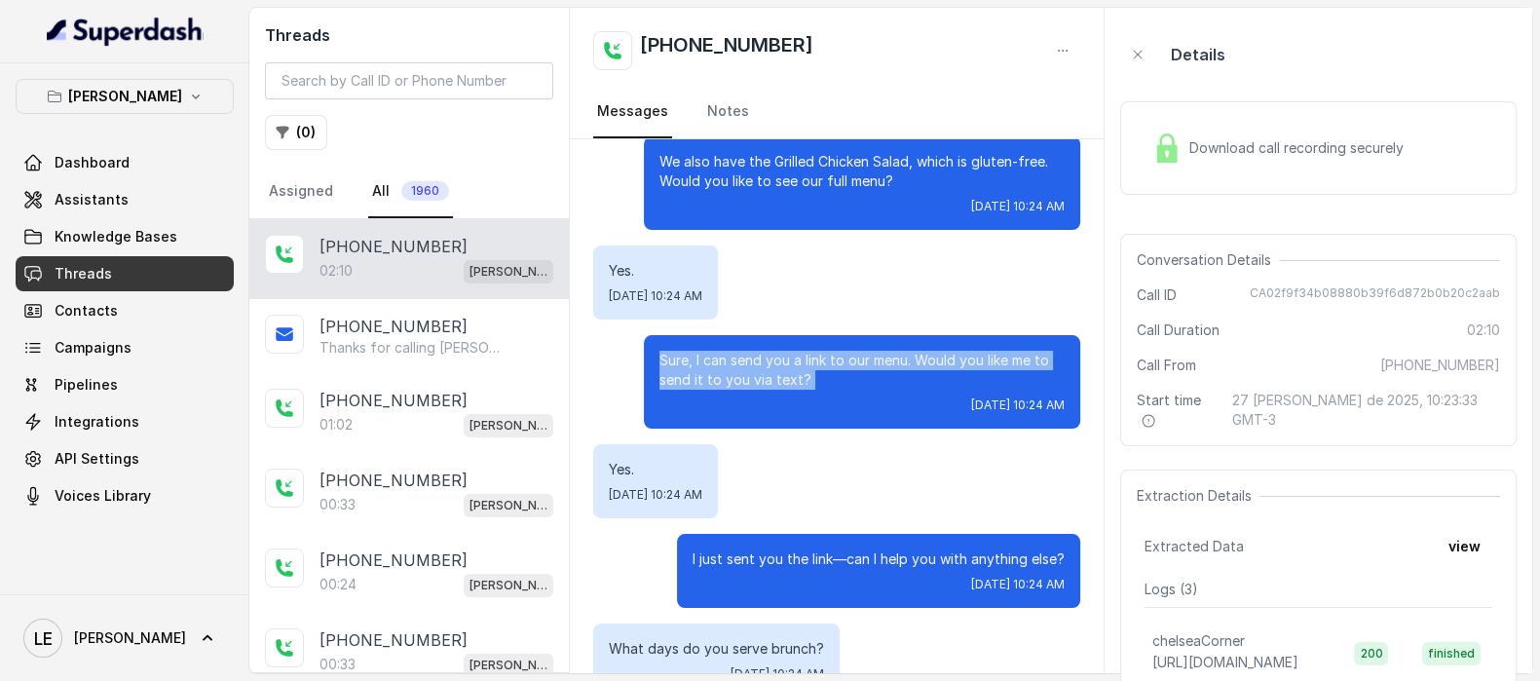
click at [798, 351] on p "Sure, I can send you a link to our menu. Would you like me to send it to you vi…" at bounding box center [862, 370] width 405 height 39
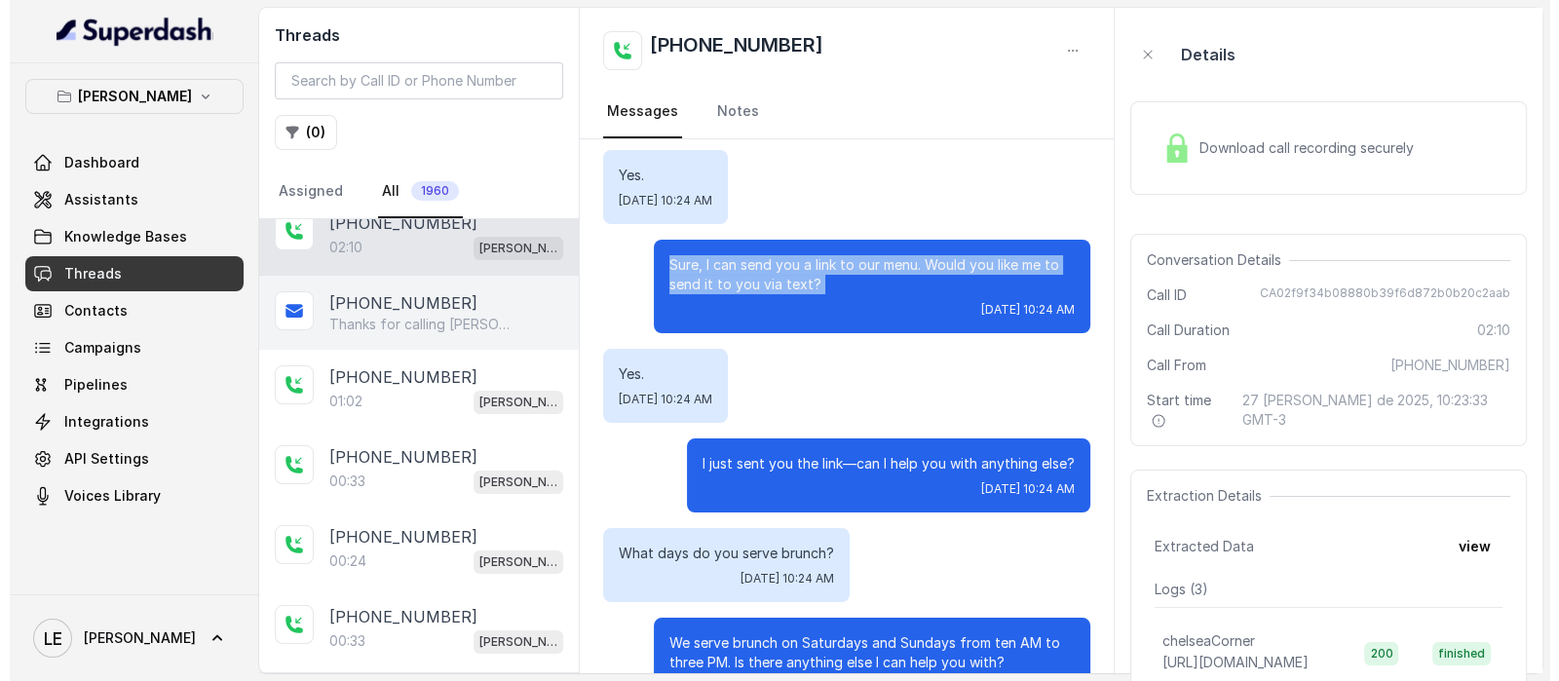
scroll to position [26, 0]
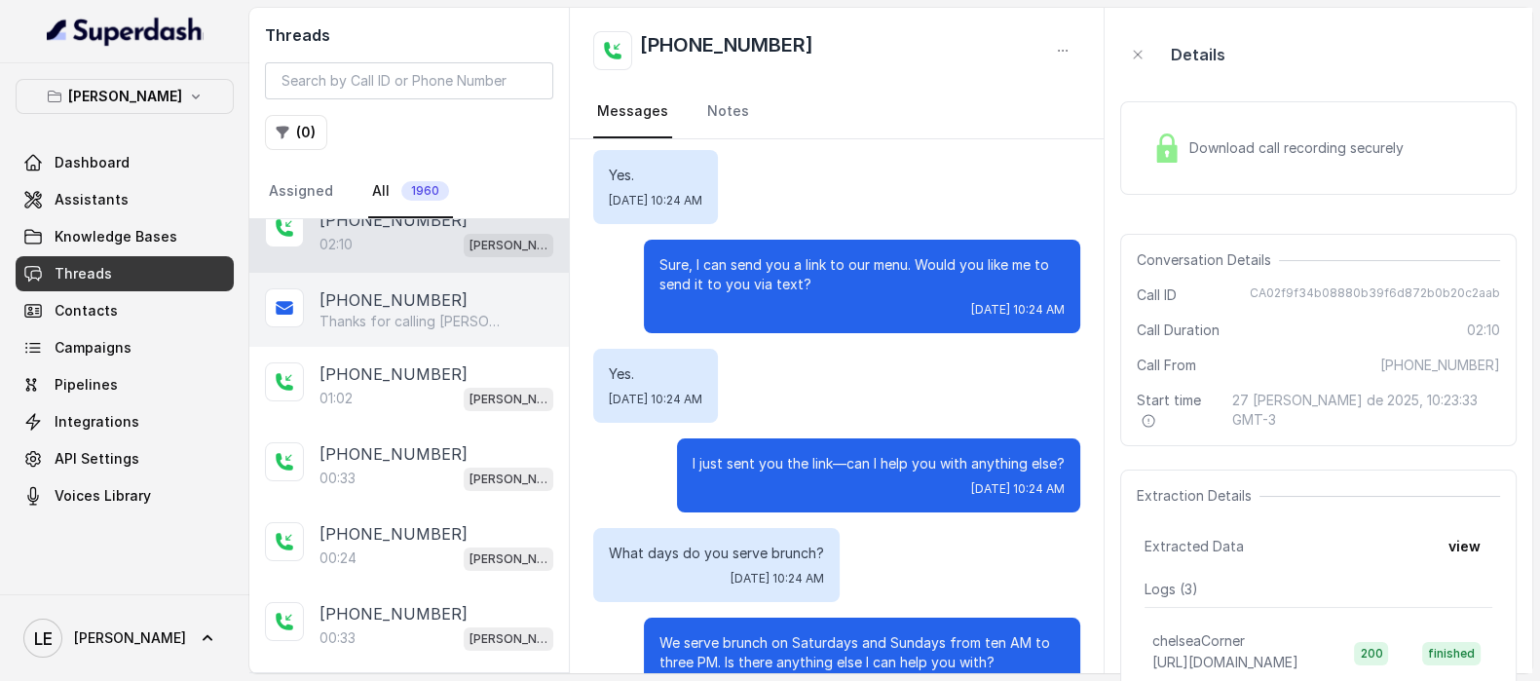
click at [472, 298] on div "[PHONE_NUMBER]" at bounding box center [437, 299] width 234 height 23
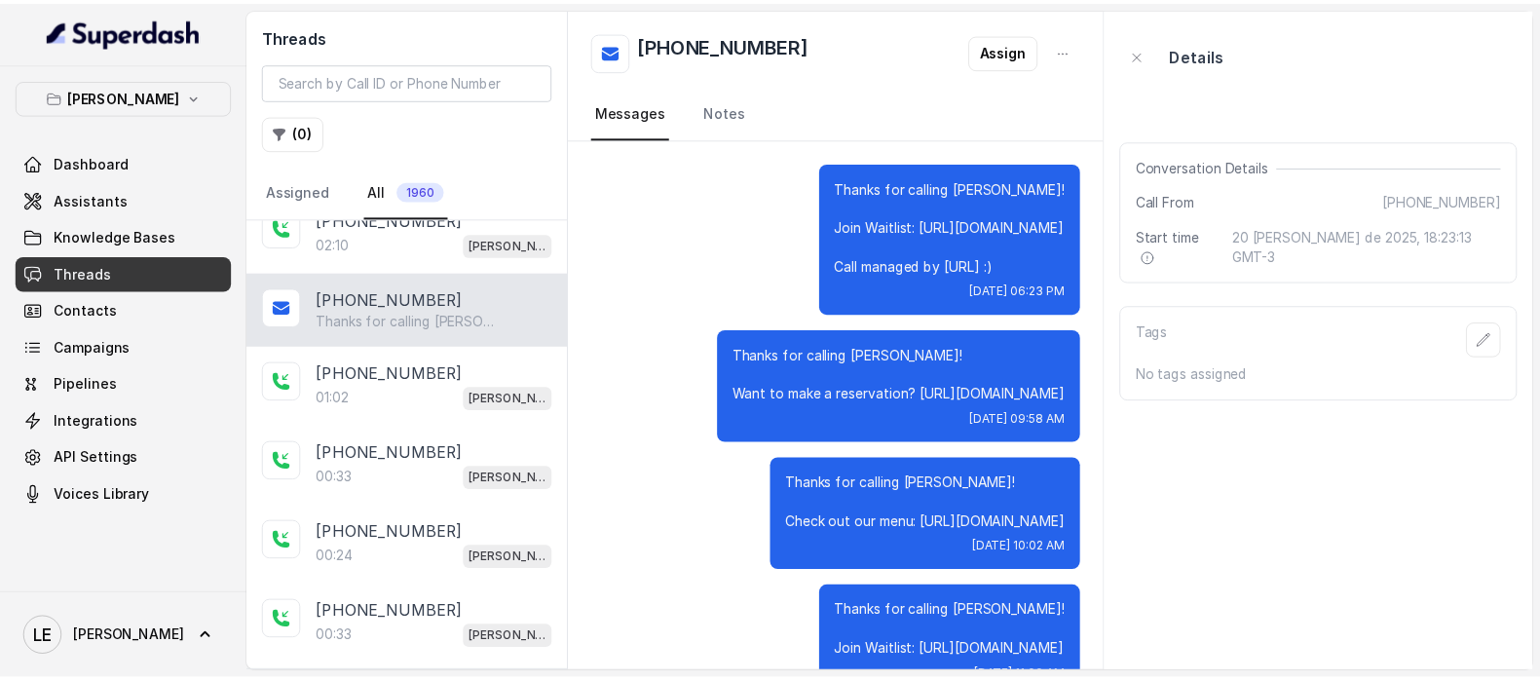
scroll to position [751, 0]
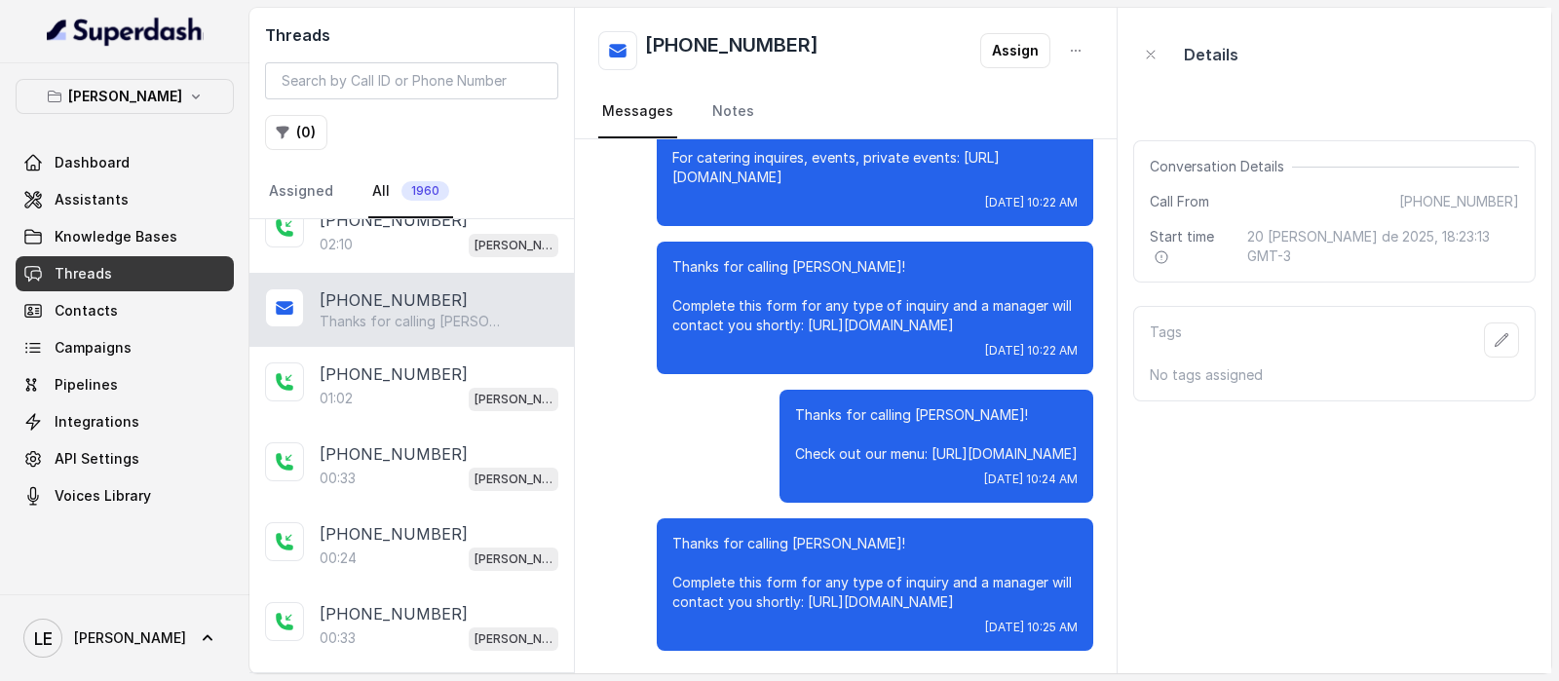
drag, startPoint x: 886, startPoint y: 450, endPoint x: 1065, endPoint y: 448, distance: 179.3
click at [1065, 448] on div "Thanks for calling [PERSON_NAME]! Check out our menu: [URL][DOMAIN_NAME] [DATE]…" at bounding box center [936, 446] width 314 height 113
click at [1009, 441] on p "Thanks for calling [PERSON_NAME]! Check out our menu: [URL][DOMAIN_NAME]" at bounding box center [936, 434] width 283 height 58
drag, startPoint x: 886, startPoint y: 456, endPoint x: 1058, endPoint y: 455, distance: 171.5
click at [1058, 455] on p "Thanks for calling [PERSON_NAME]! Check out our menu: [URL][DOMAIN_NAME]" at bounding box center [936, 434] width 283 height 58
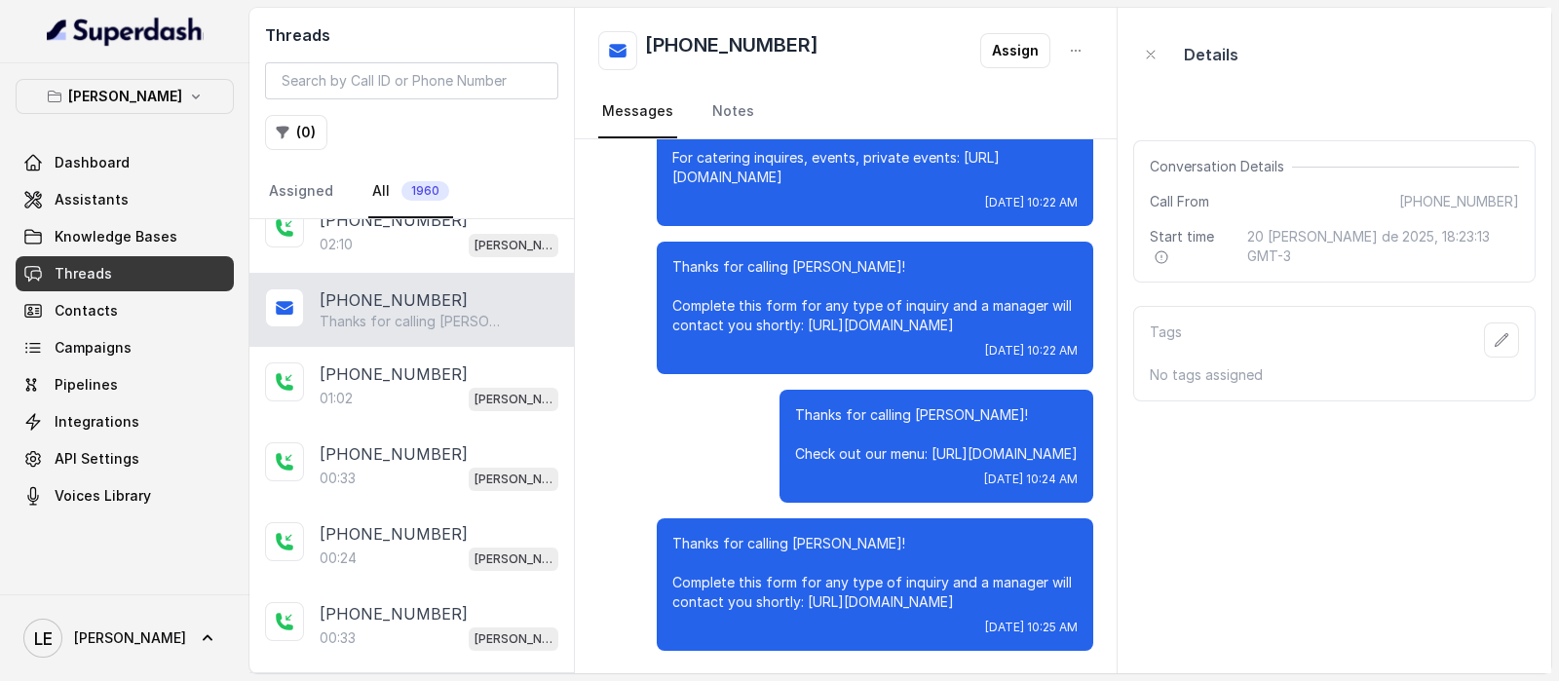
copy p "https://foxly.link/CCMenus"
click at [414, 250] on div "02:10 Chelsea Corner" at bounding box center [439, 244] width 239 height 25
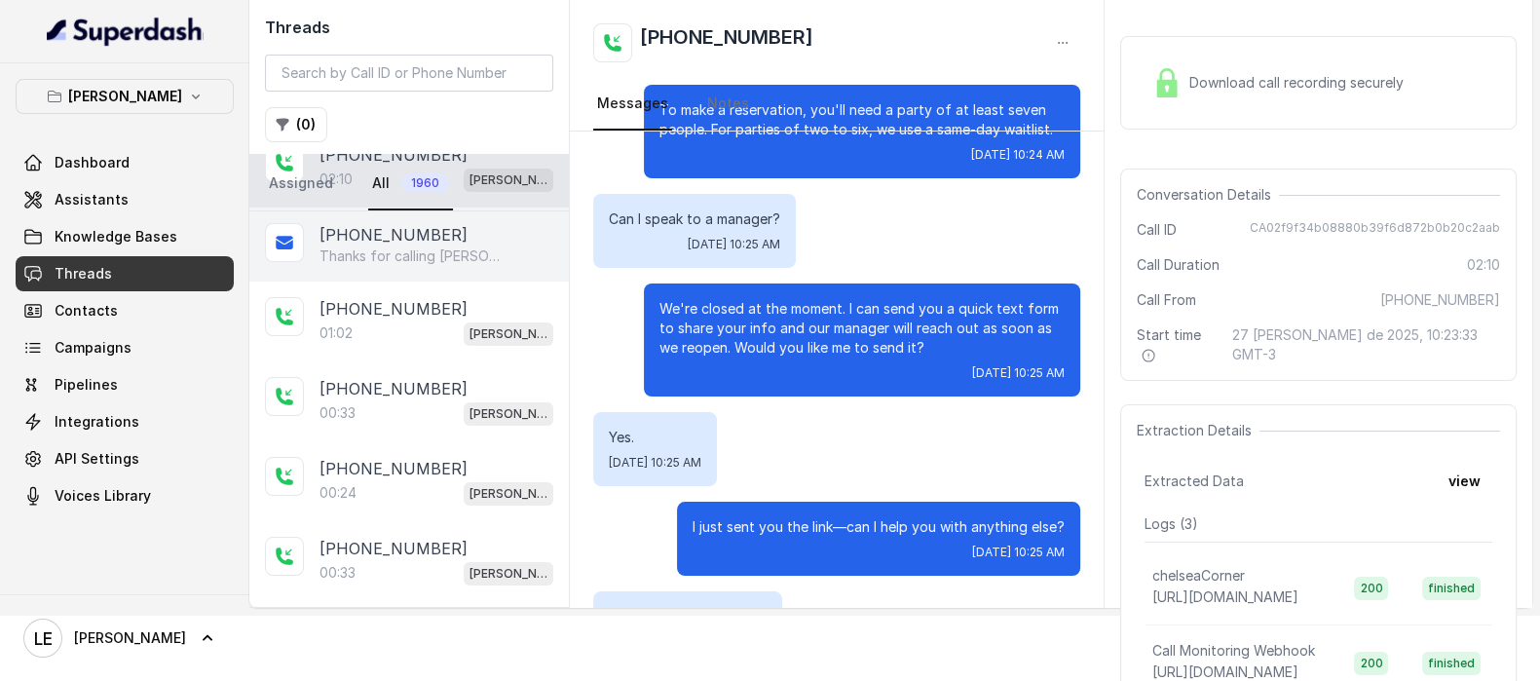
scroll to position [1596, 0]
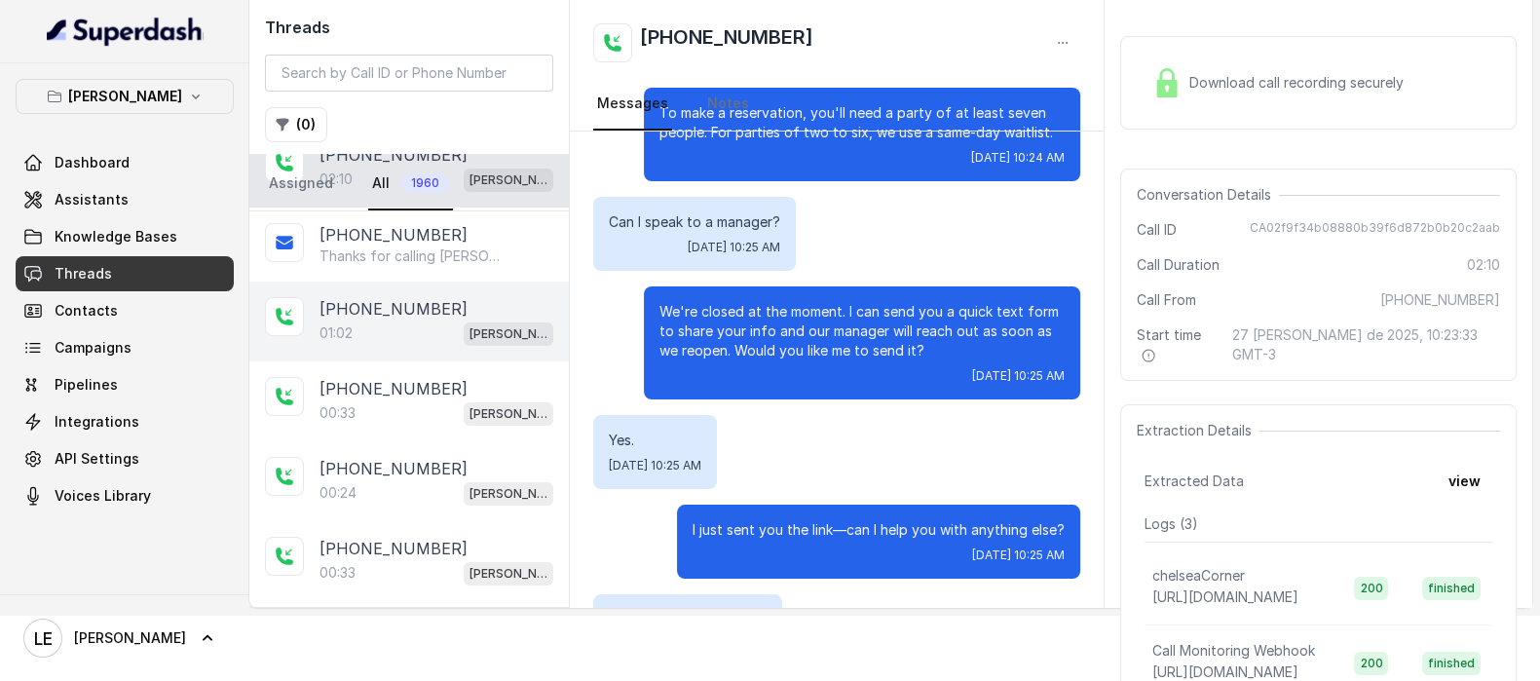
click at [403, 302] on p "[PHONE_NUMBER]" at bounding box center [394, 308] width 148 height 23
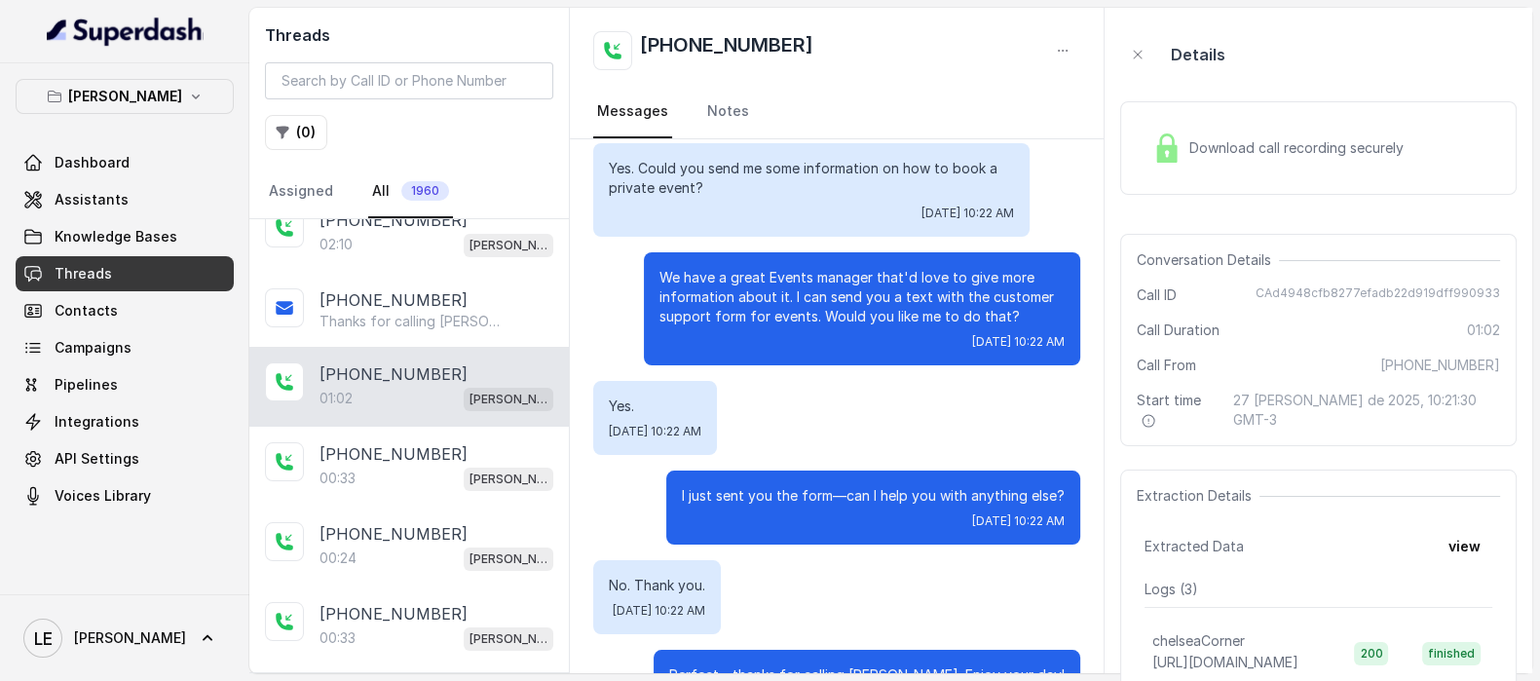
scroll to position [684, 0]
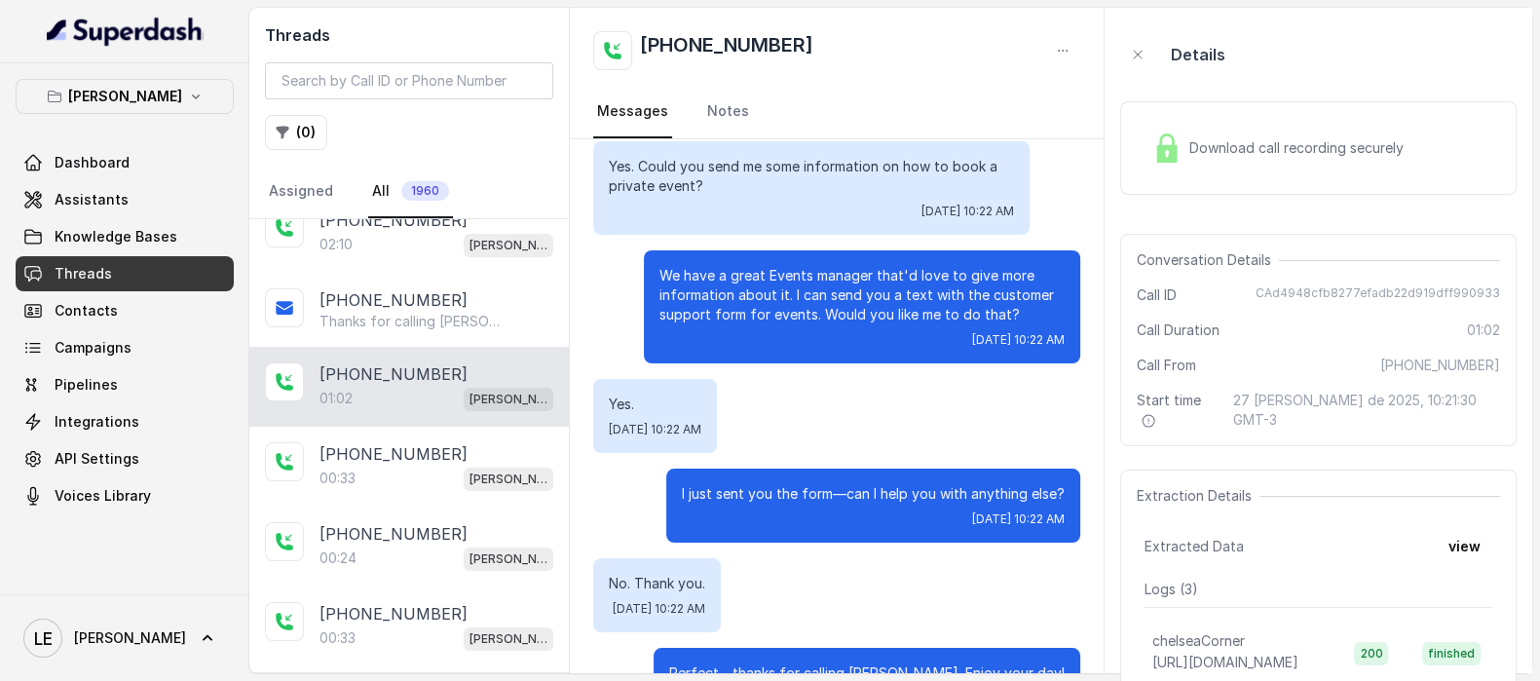
drag, startPoint x: 774, startPoint y: 264, endPoint x: 799, endPoint y: 292, distance: 37.3
click at [799, 292] on p "We have a great Events manager that'd love to give more information about it. I…" at bounding box center [862, 295] width 405 height 58
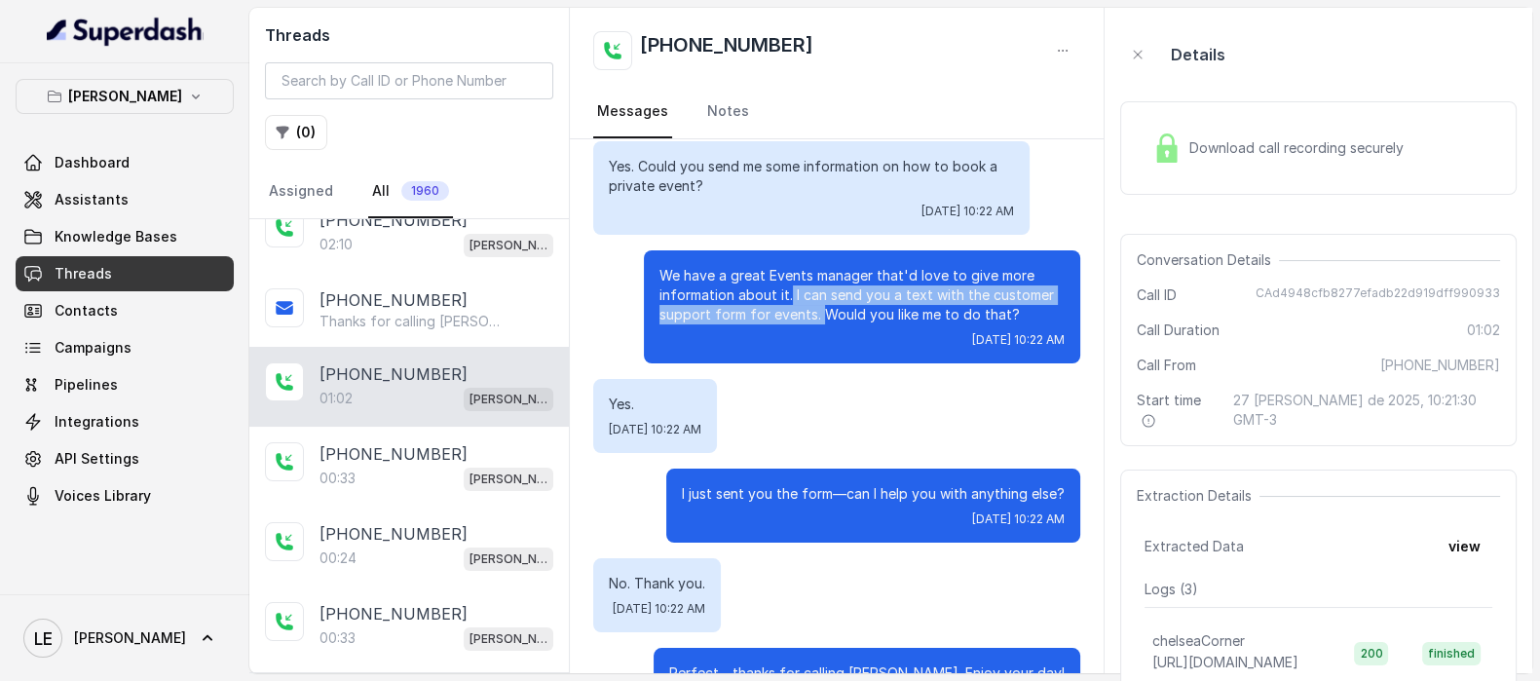
drag, startPoint x: 799, startPoint y: 292, endPoint x: 770, endPoint y: 275, distance: 34.1
click at [770, 275] on p "We have a great Events manager that'd love to give more information about it. I…" at bounding box center [862, 295] width 405 height 58
copy p "I can send you a text with the customer support form for events."
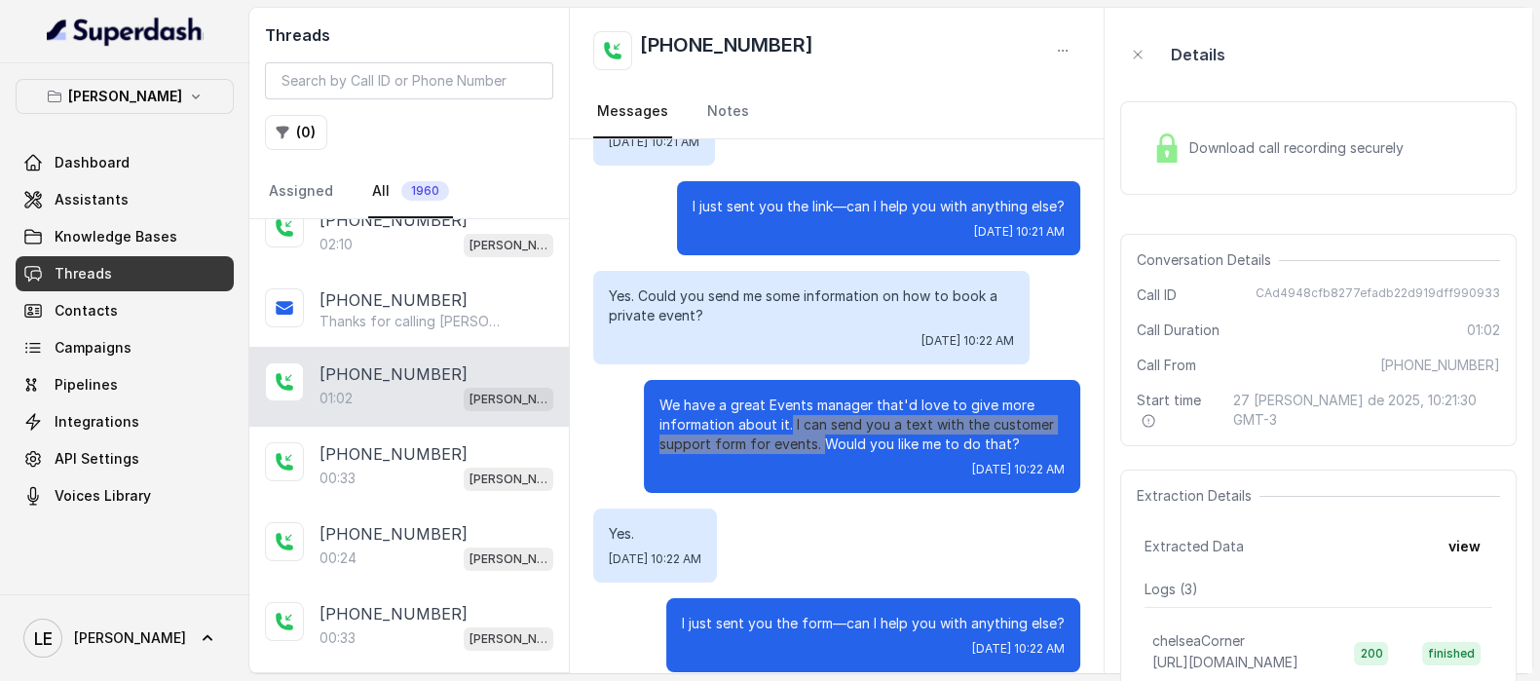
scroll to position [555, 0]
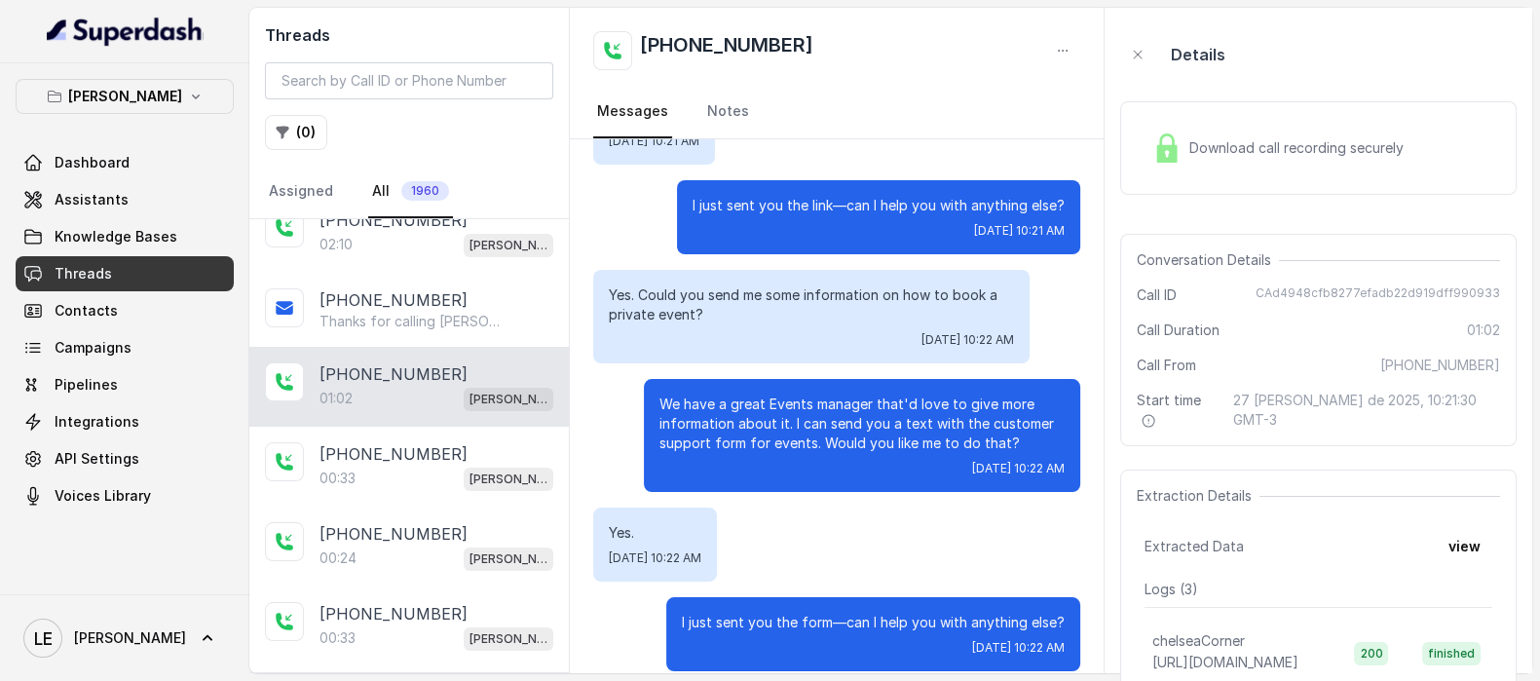
click at [848, 343] on div "Thanks for calling Chelsea Corner. How can i help you today? Look at the book o…" at bounding box center [837, 229] width 534 height 1290
